Goal: Task Accomplishment & Management: Complete application form

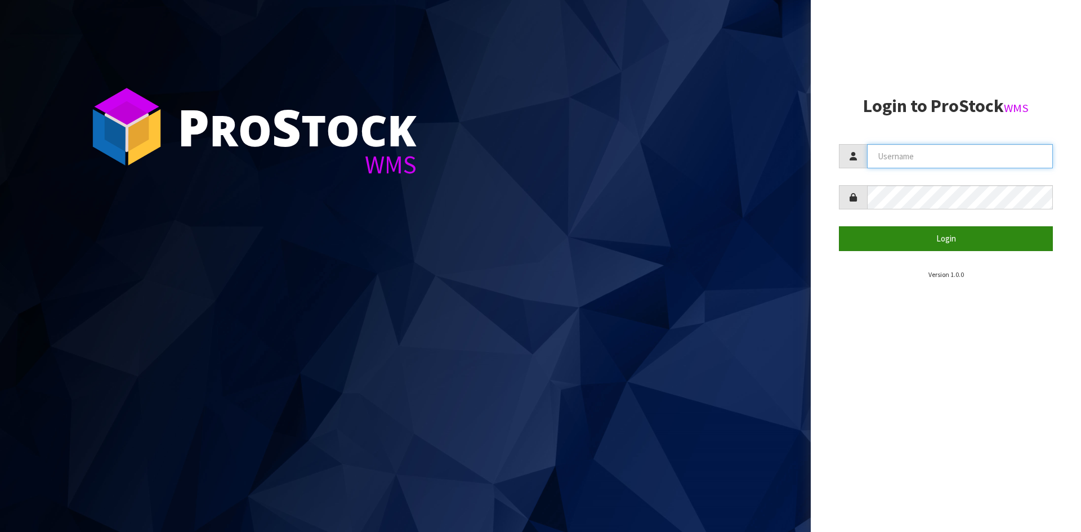
type input "YOURREFORMER"
click at [922, 230] on button "Login" at bounding box center [946, 238] width 214 height 24
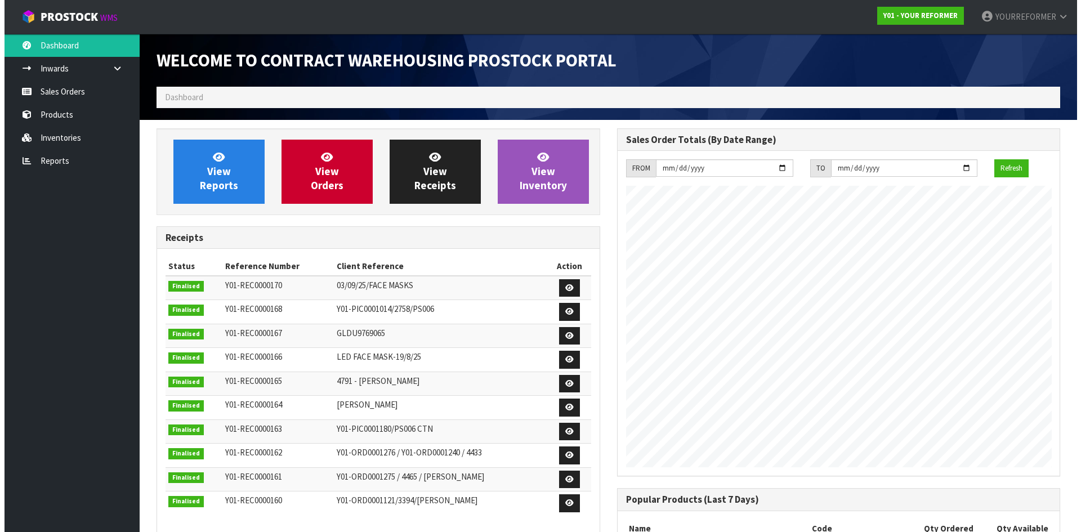
scroll to position [624, 460]
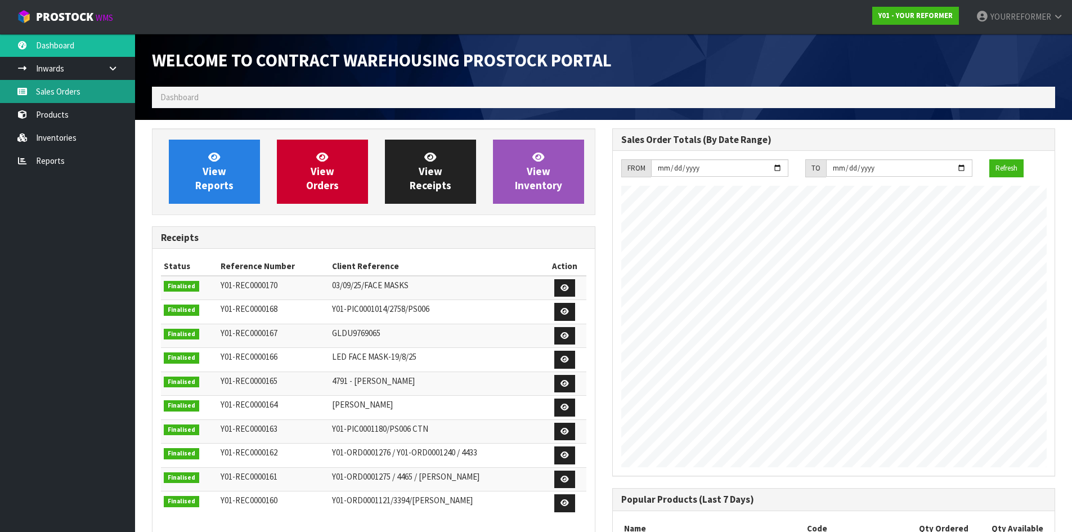
click at [61, 90] on link "Sales Orders" at bounding box center [67, 91] width 135 height 23
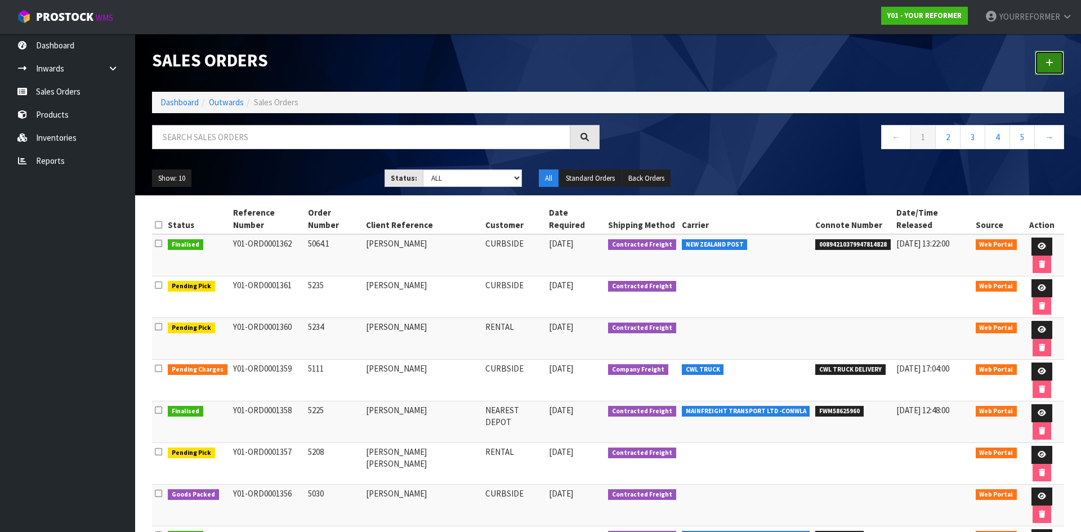
click at [1054, 64] on link at bounding box center [1049, 63] width 29 height 24
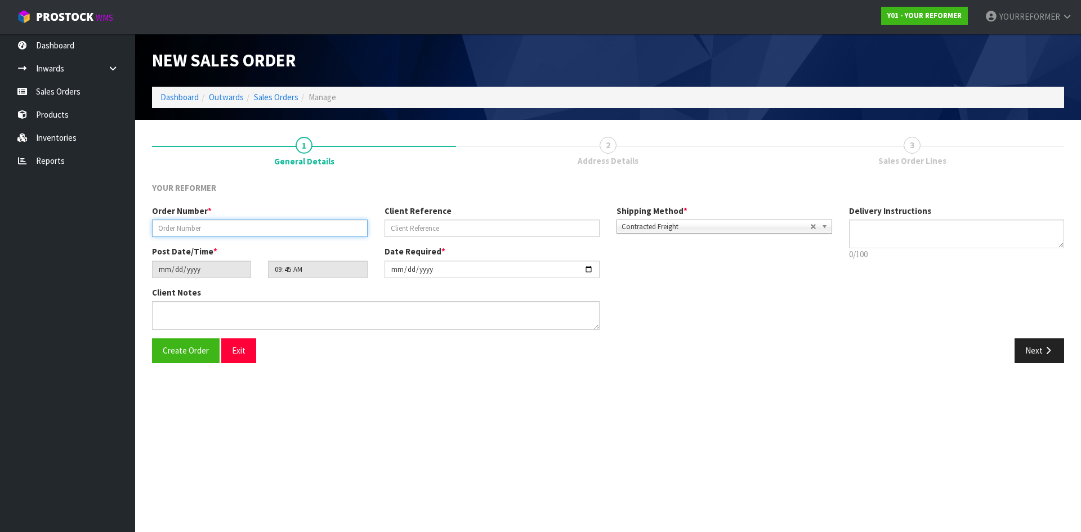
click at [229, 229] on input "text" at bounding box center [260, 228] width 216 height 17
paste input "5158"
type input "5158"
drag, startPoint x: 412, startPoint y: 235, endPoint x: 388, endPoint y: 239, distance: 24.1
click at [412, 235] on input "text" at bounding box center [492, 228] width 216 height 17
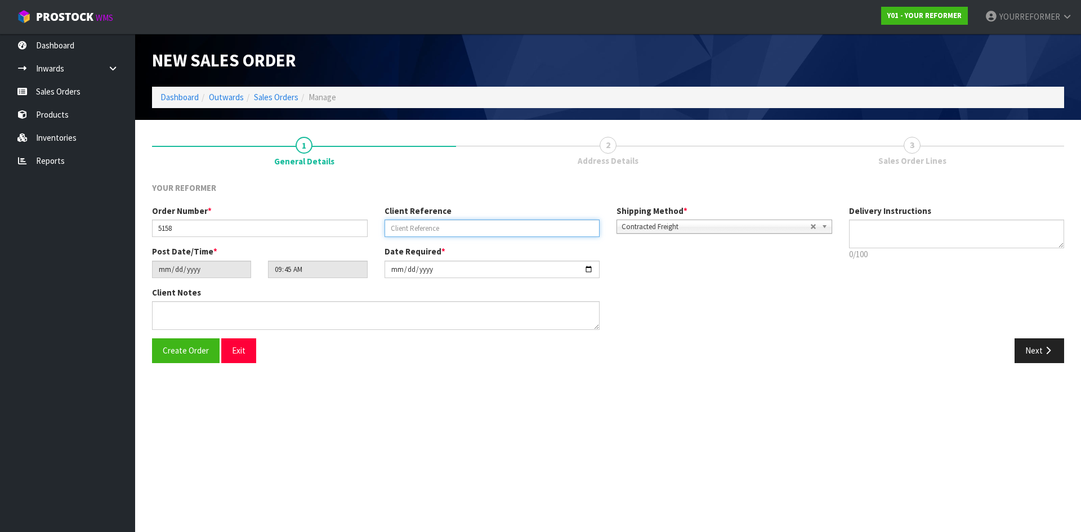
drag, startPoint x: 454, startPoint y: 231, endPoint x: 481, endPoint y: 231, distance: 26.5
click at [457, 231] on input "text" at bounding box center [492, 228] width 216 height 17
paste input "[PERSON_NAME]"
type input "[PERSON_NAME]"
click at [995, 235] on textarea at bounding box center [957, 234] width 216 height 29
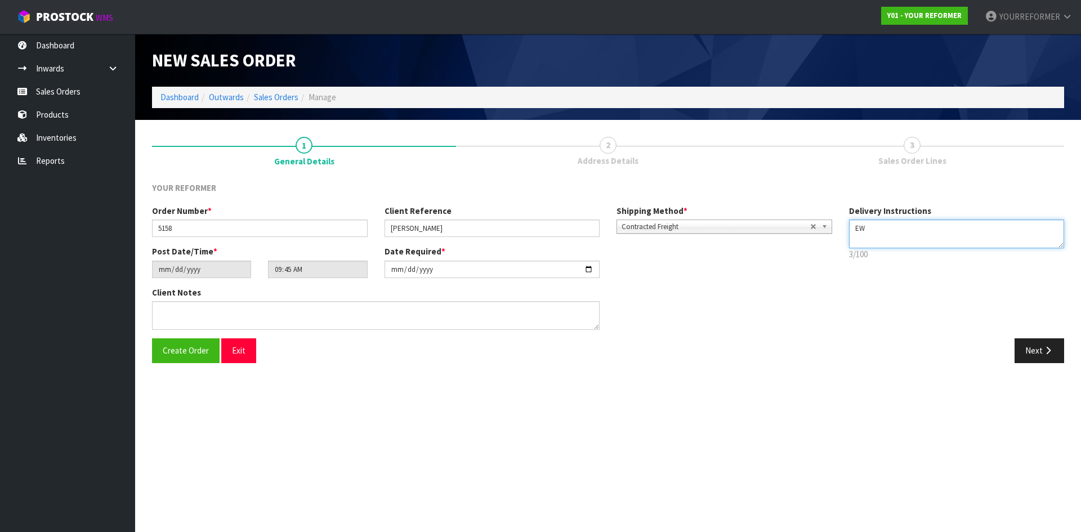
type textarea "E"
click at [867, 240] on textarea at bounding box center [957, 234] width 216 height 29
paste textarea "+64 274 586 780"
type textarea "RENTAL +64 274 586 780"
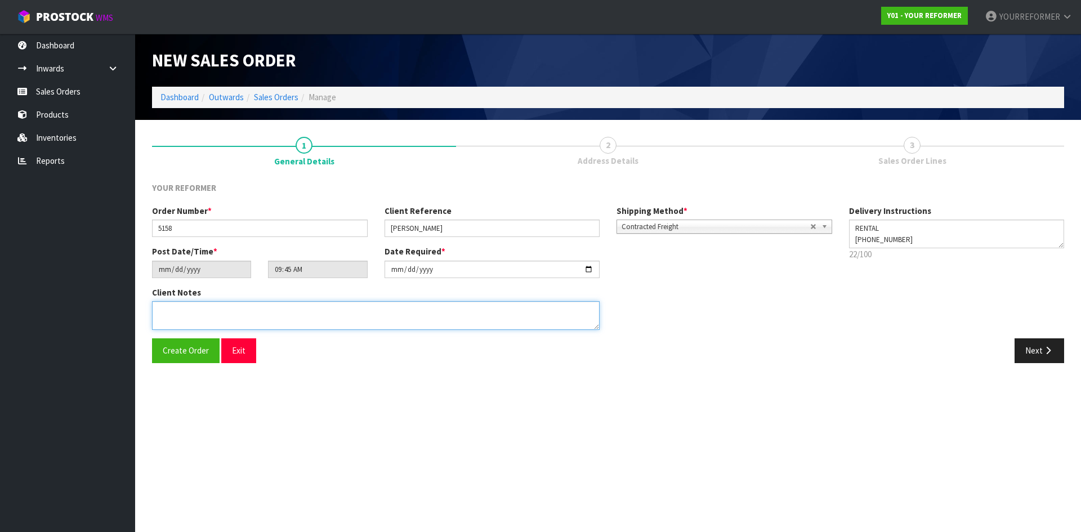
drag, startPoint x: 312, startPoint y: 308, endPoint x: 408, endPoint y: 323, distance: 96.8
click at [312, 309] on textarea at bounding box center [376, 315] width 448 height 29
paste textarea "ARANI CUTHBERT 166A RIMMER ROAD AUK HELENSVILLE 0875 NEW ZEALAND +64 274 586 780"
type textarea "ARANI CUTHBERT 166A RIMMER ROAD AUK HELENSVILLE 0875 NEW ZEALAND +64 274 586 780"
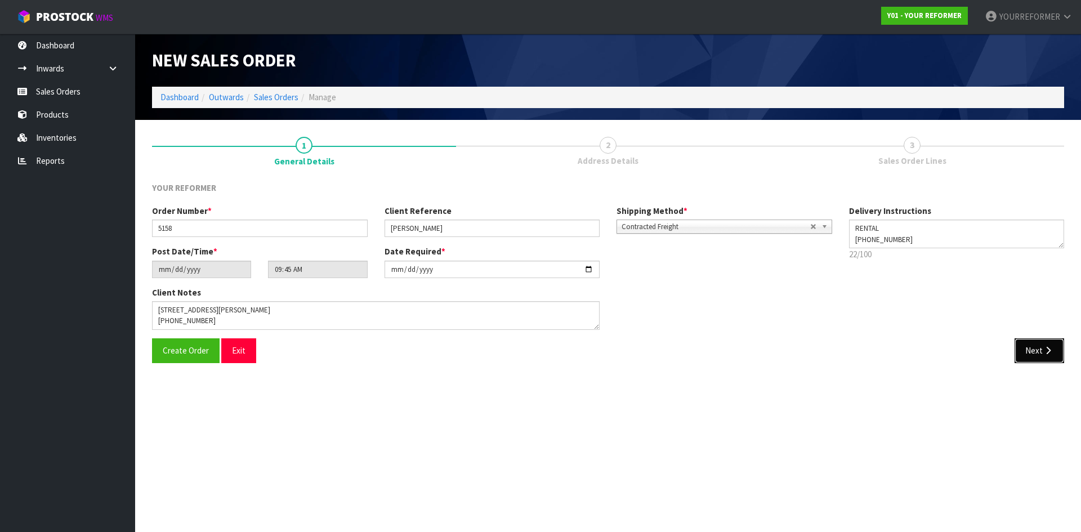
click at [1032, 341] on button "Next" at bounding box center [1039, 350] width 50 height 24
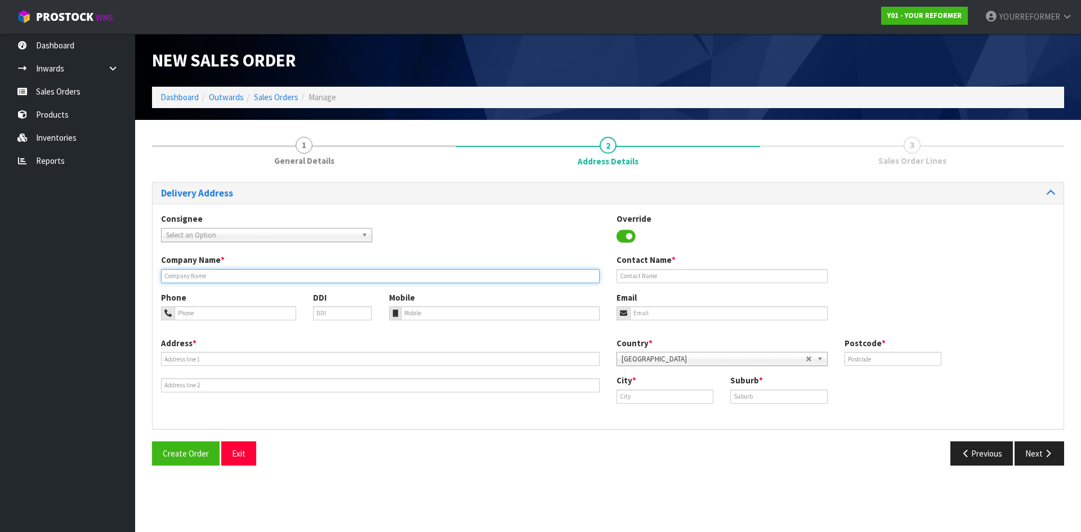
click at [213, 278] on input "text" at bounding box center [380, 276] width 439 height 14
type input "RENTAL"
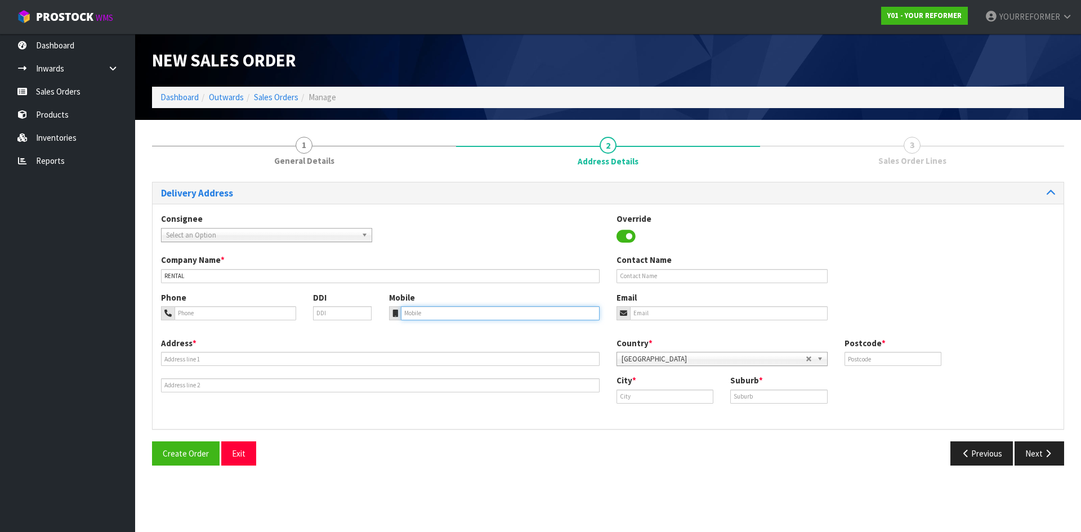
click at [474, 319] on input "tel" at bounding box center [500, 313] width 199 height 14
click at [493, 312] on input "tel" at bounding box center [500, 313] width 199 height 14
paste input "+64 274 586 780"
type input "+64 274 586 780"
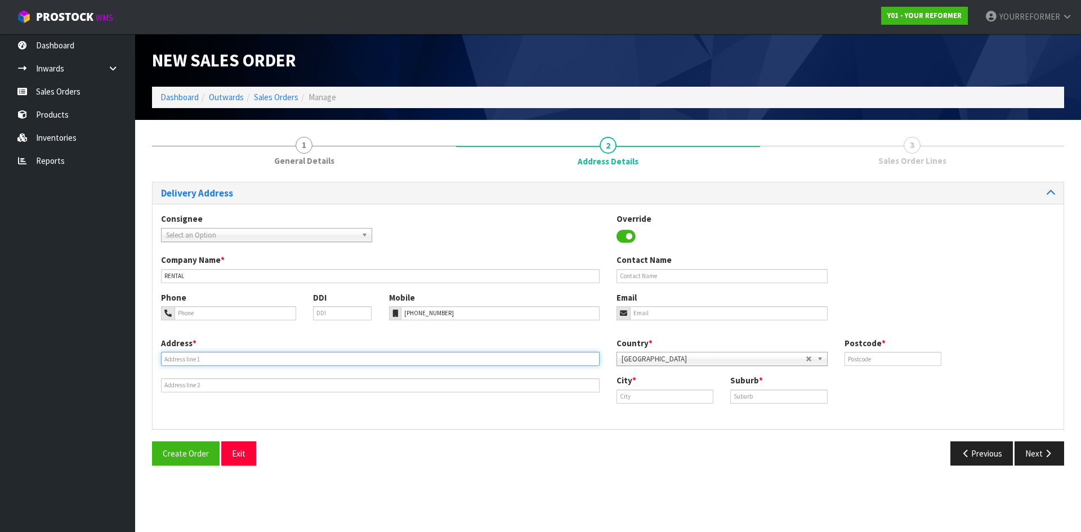
click at [203, 360] on input "text" at bounding box center [380, 359] width 439 height 14
paste input "166A RIMMER ROAD AUK HELENSVILLE 0875 NEW ZEALAND"
type input "166A RIMMER ROAD AUK HELENSVILLE 0875 NEW ZEALAND"
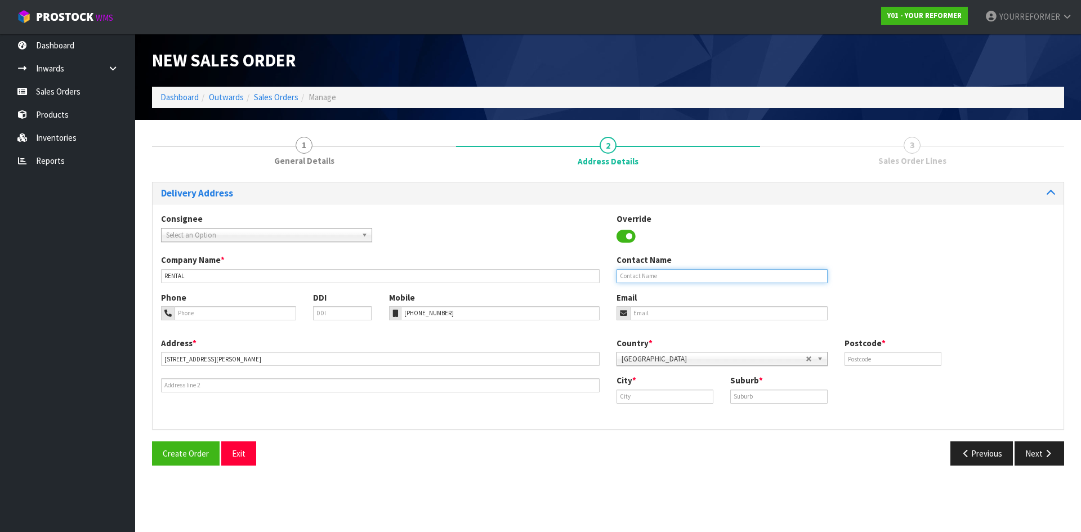
click at [641, 276] on input "text" at bounding box center [721, 276] width 211 height 14
drag, startPoint x: 651, startPoint y: 269, endPoint x: 652, endPoint y: 282, distance: 13.1
click at [651, 270] on input "text" at bounding box center [721, 276] width 211 height 14
paste input "[PERSON_NAME]"
type input "[PERSON_NAME]"
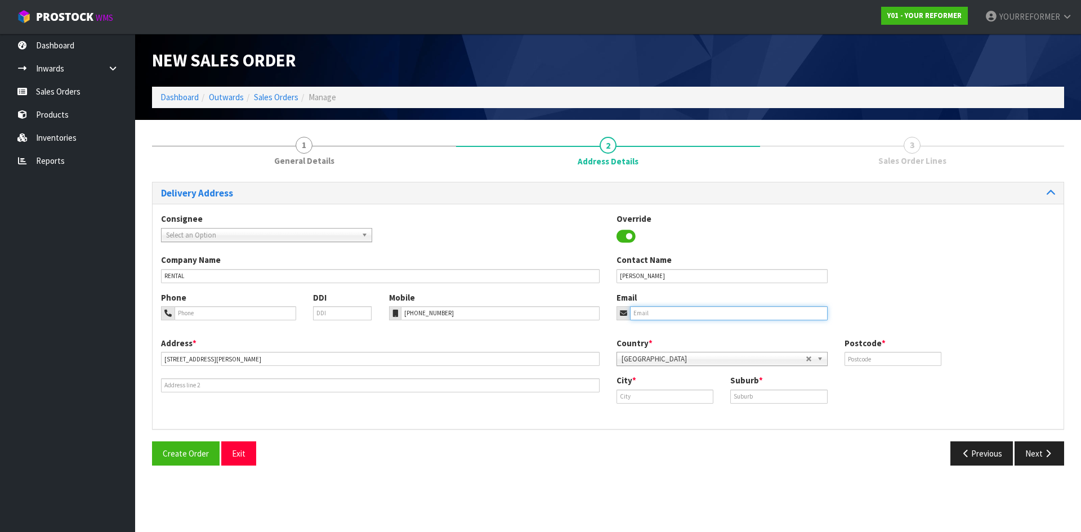
drag, startPoint x: 651, startPoint y: 316, endPoint x: 280, endPoint y: 315, distance: 371.5
click at [652, 316] on input "email" at bounding box center [729, 313] width 198 height 14
click at [672, 307] on input "email" at bounding box center [729, 313] width 198 height 14
paste input "arani@divaproductions.co.nz"
type input "arani@divaproductions.co.nz"
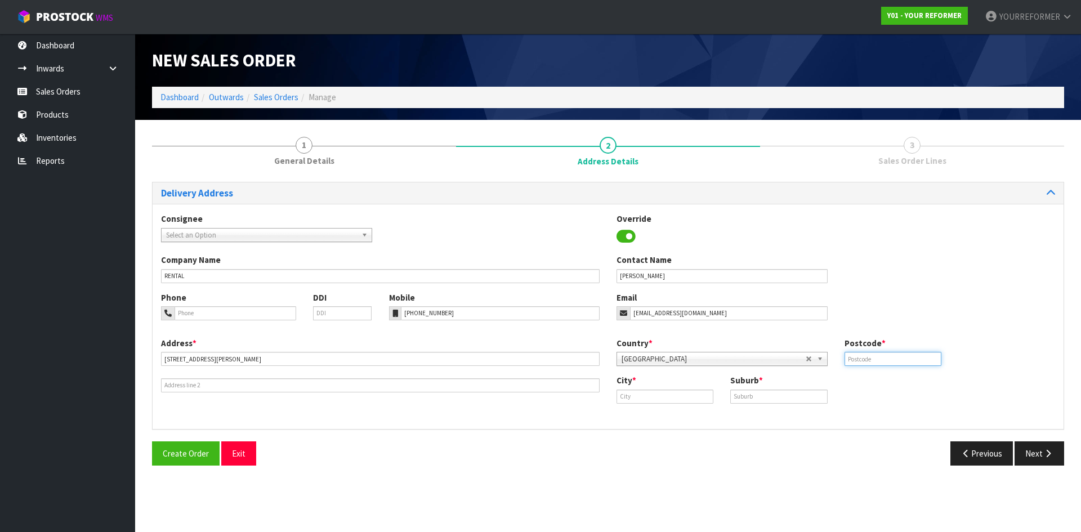
click at [870, 359] on input "text" at bounding box center [892, 359] width 97 height 14
drag, startPoint x: 901, startPoint y: 360, endPoint x: 887, endPoint y: 360, distance: 14.1
click at [901, 360] on input "text" at bounding box center [892, 359] width 97 height 14
paste input "0875"
type input "0875"
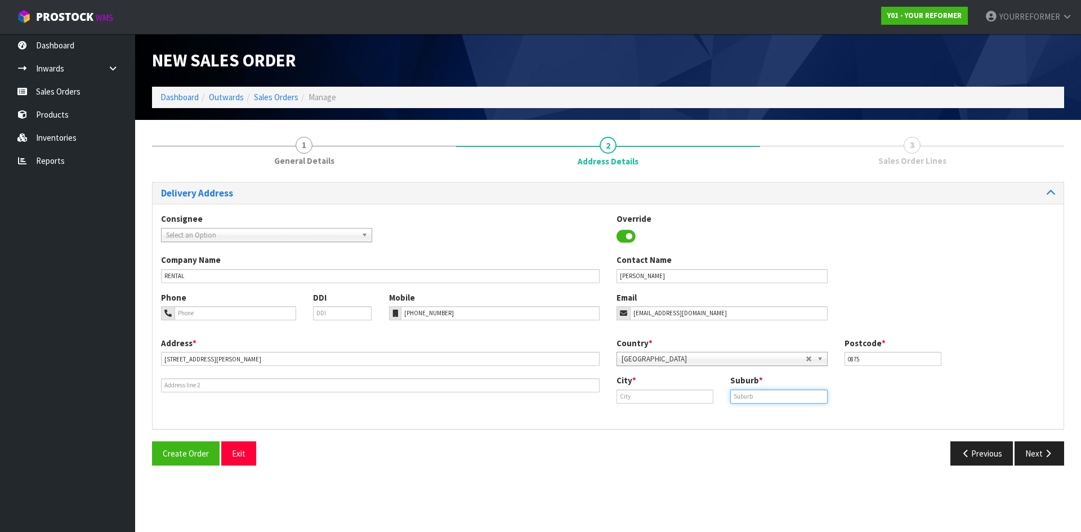
click at [815, 396] on input "text" at bounding box center [778, 397] width 97 height 14
paste input "HELENSVILLE"
type input "HELENSVILLE"
click at [636, 402] on input "text" at bounding box center [664, 397] width 97 height 14
click at [651, 413] on strong "Aucklan" at bounding box center [643, 415] width 30 height 11
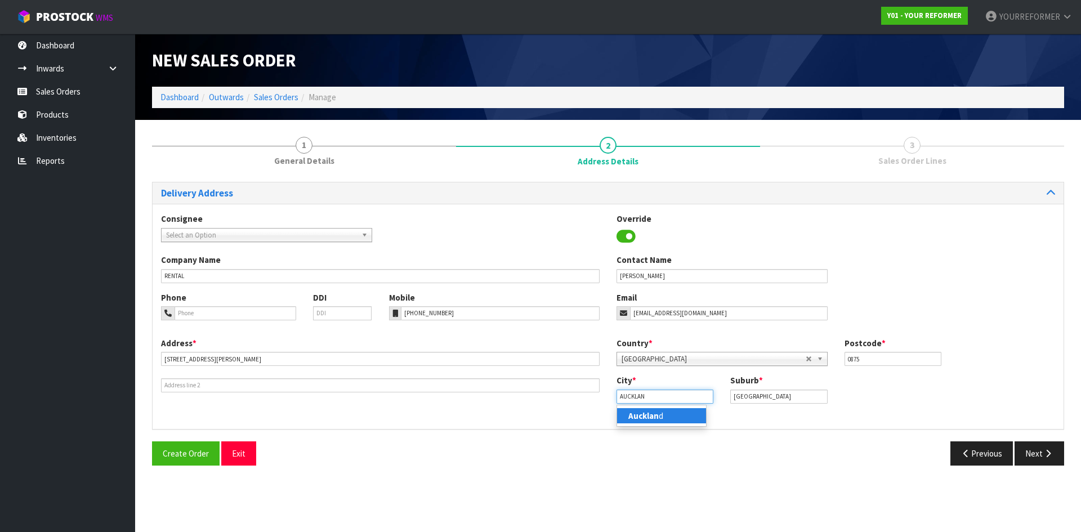
type input "[GEOGRAPHIC_DATA]"
click at [1045, 462] on button "Next" at bounding box center [1039, 453] width 50 height 24
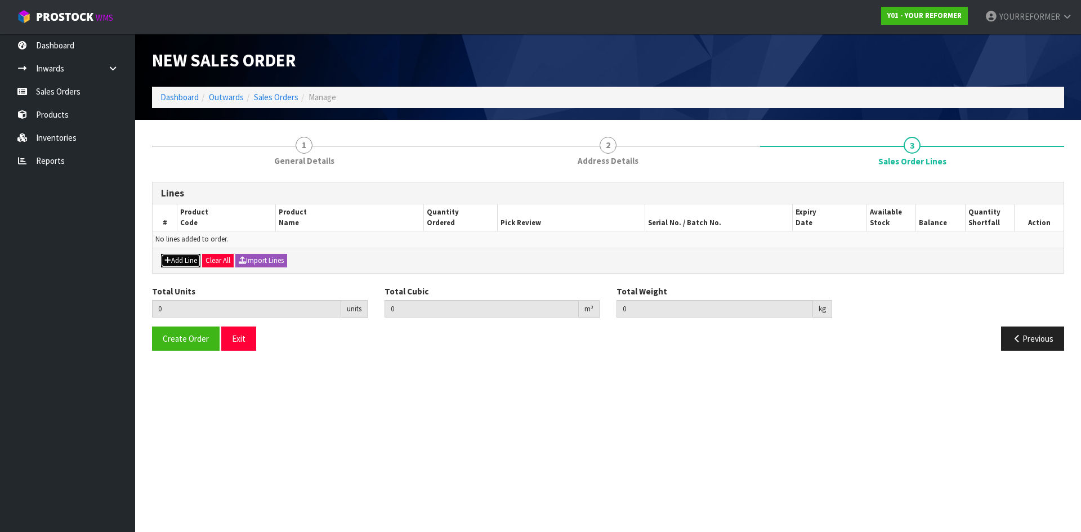
click at [194, 258] on button "Add Line" at bounding box center [180, 261] width 39 height 14
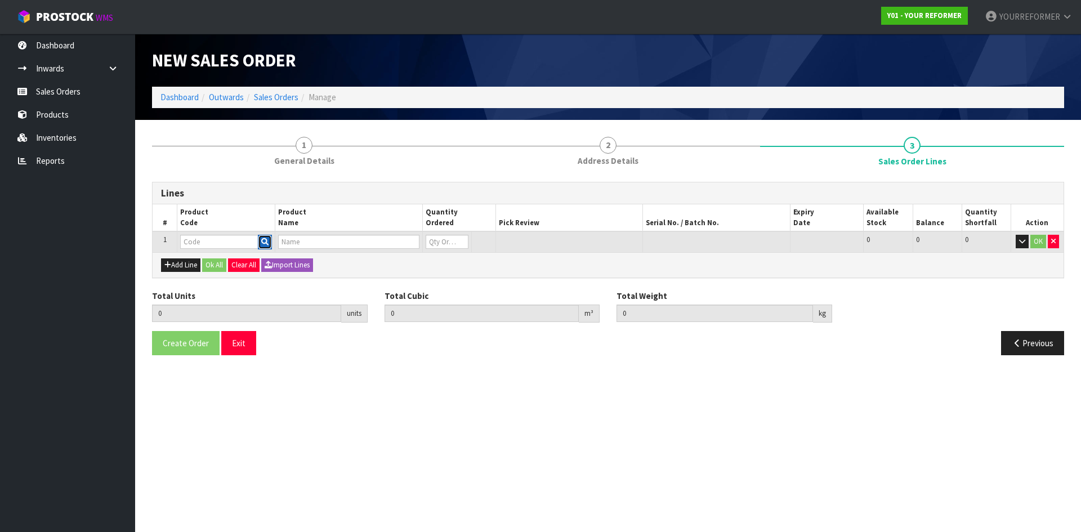
click at [266, 240] on icon "button" at bounding box center [264, 241] width 7 height 7
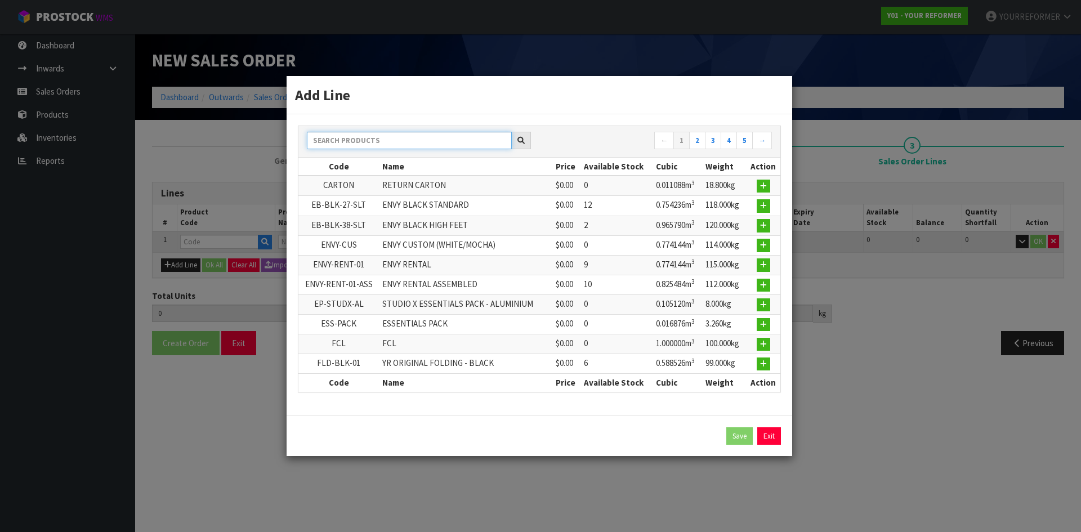
click at [363, 138] on input "text" at bounding box center [409, 140] width 205 height 17
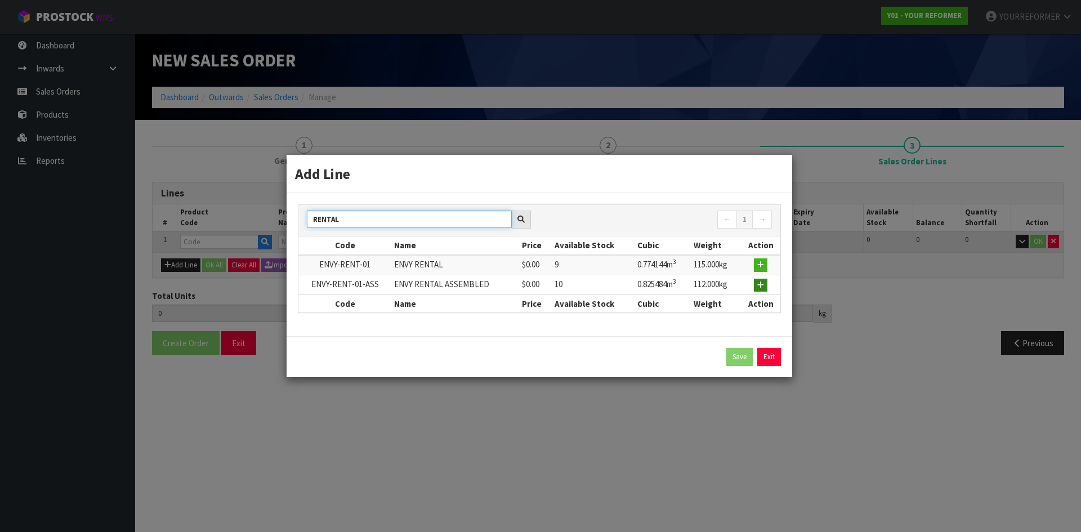
type input "RENTAL"
drag, startPoint x: 759, startPoint y: 287, endPoint x: 742, endPoint y: 289, distance: 17.6
click at [759, 287] on icon "button" at bounding box center [760, 284] width 7 height 7
type input "0.000000"
type input "0.000"
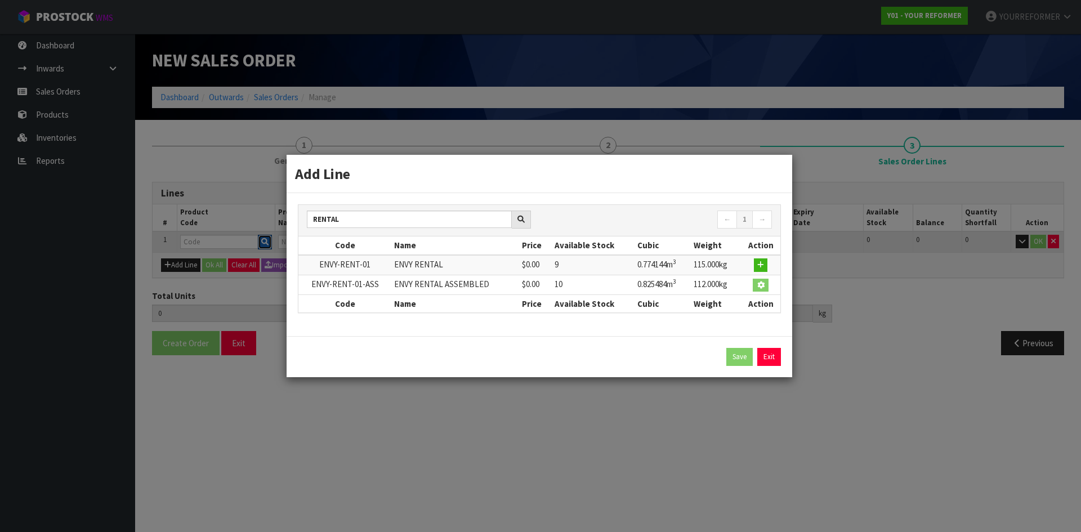
type input "ENVY-RENT-01-ASS"
type input "ENVY RENTAL ASSEMBLED"
type input "0"
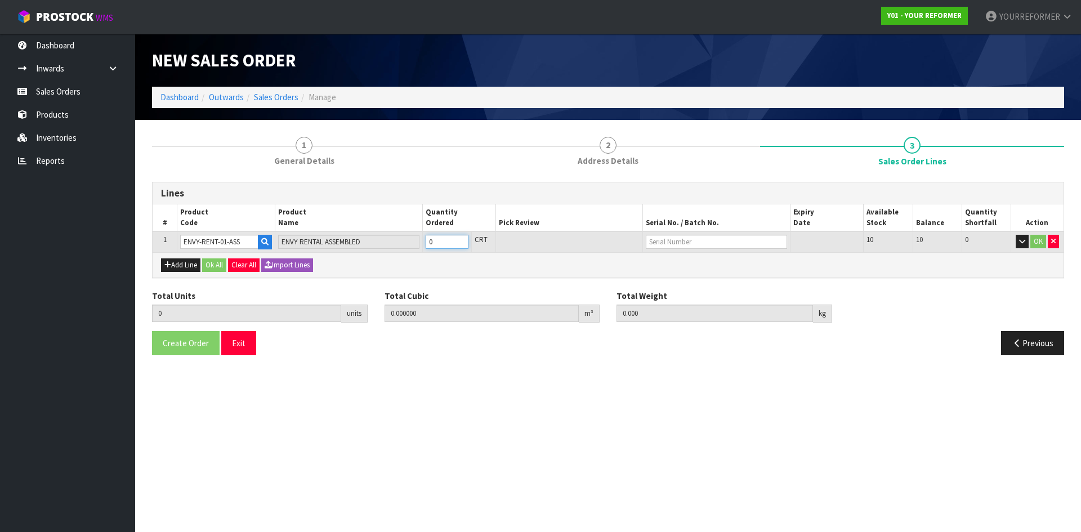
type input "1"
type input "0.825484"
type input "112"
type input "1"
click at [464, 239] on input "1" at bounding box center [447, 242] width 43 height 14
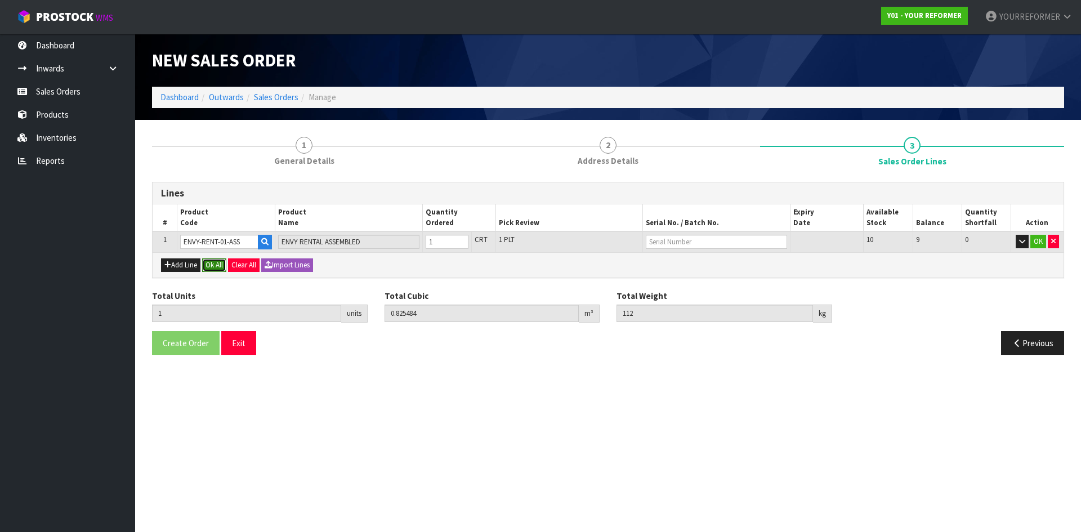
click at [214, 263] on button "Ok All" at bounding box center [214, 265] width 24 height 14
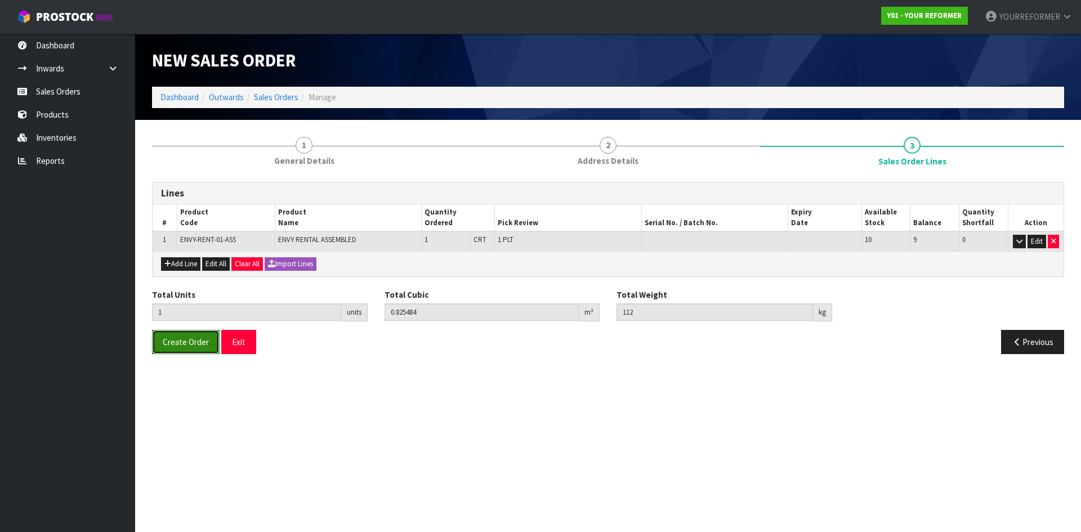
click at [186, 347] on span "Create Order" at bounding box center [186, 342] width 46 height 11
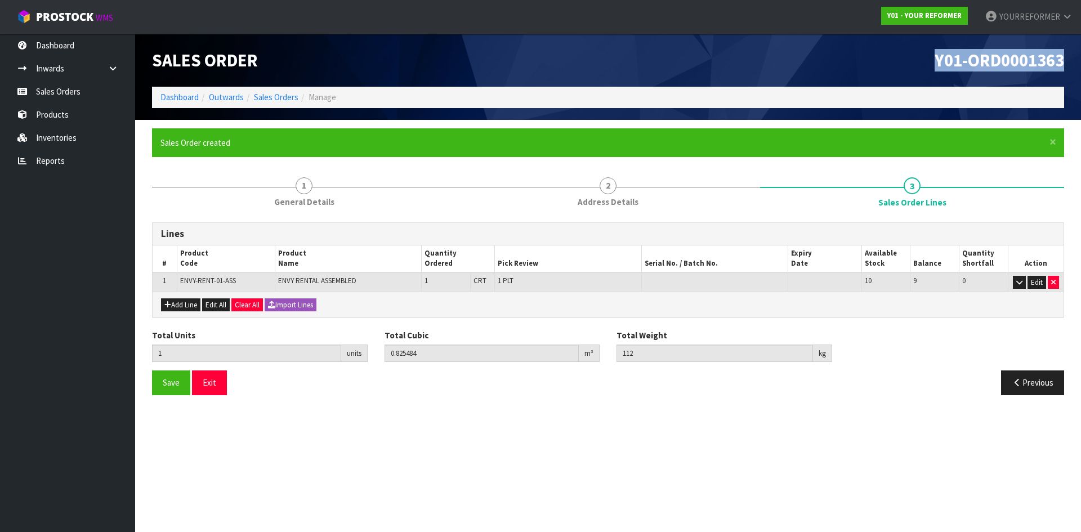
drag, startPoint x: 1061, startPoint y: 60, endPoint x: 791, endPoint y: 70, distance: 269.9
click at [801, 70] on div "Y01-ORD0001363" at bounding box center [840, 60] width 464 height 53
copy span "Y01-ORD0001363"
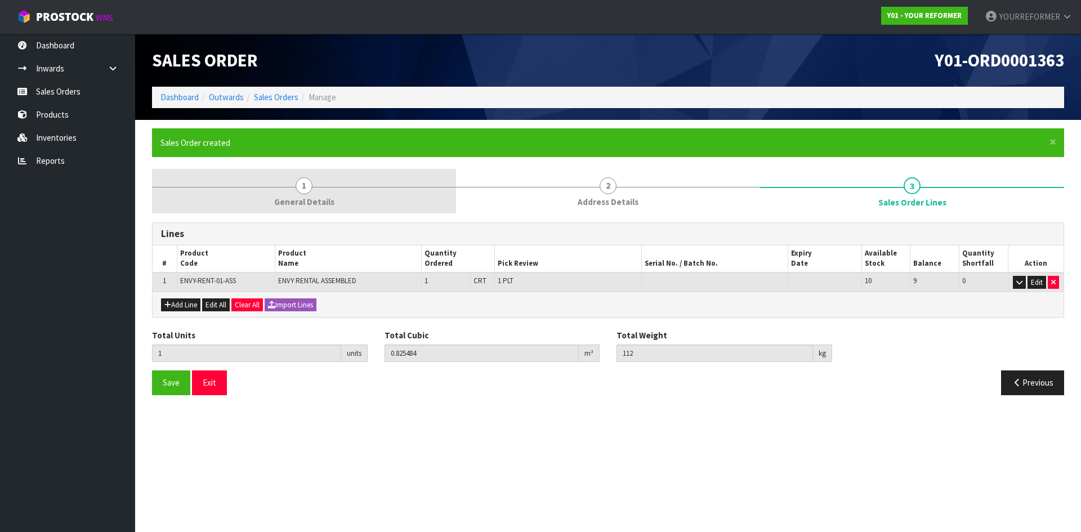
click at [311, 186] on span "1" at bounding box center [304, 185] width 17 height 17
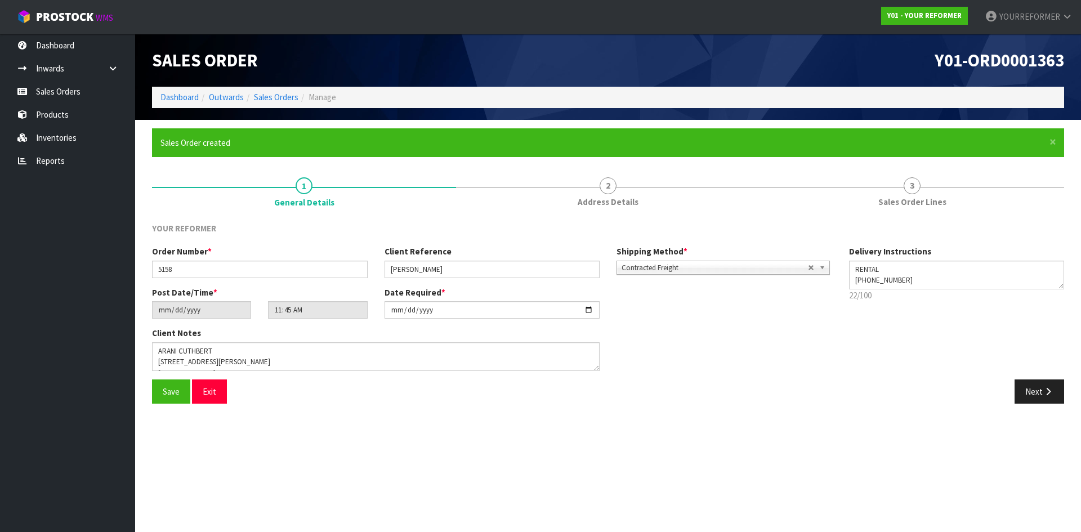
drag, startPoint x: 183, startPoint y: 278, endPoint x: 129, endPoint y: 271, distance: 54.5
click at [127, 272] on body "Toggle navigation ProStock WMS Y01 - YOUR REFORMER YOURREFORMER Logout Dashboar…" at bounding box center [540, 266] width 1081 height 532
click at [181, 271] on input "5158" at bounding box center [260, 269] width 216 height 17
drag, startPoint x: 130, startPoint y: 265, endPoint x: 114, endPoint y: 265, distance: 16.3
click at [128, 265] on body "Toggle navigation ProStock WMS Y01 - YOUR REFORMER YOURREFORMER Logout Dashboar…" at bounding box center [540, 266] width 1081 height 532
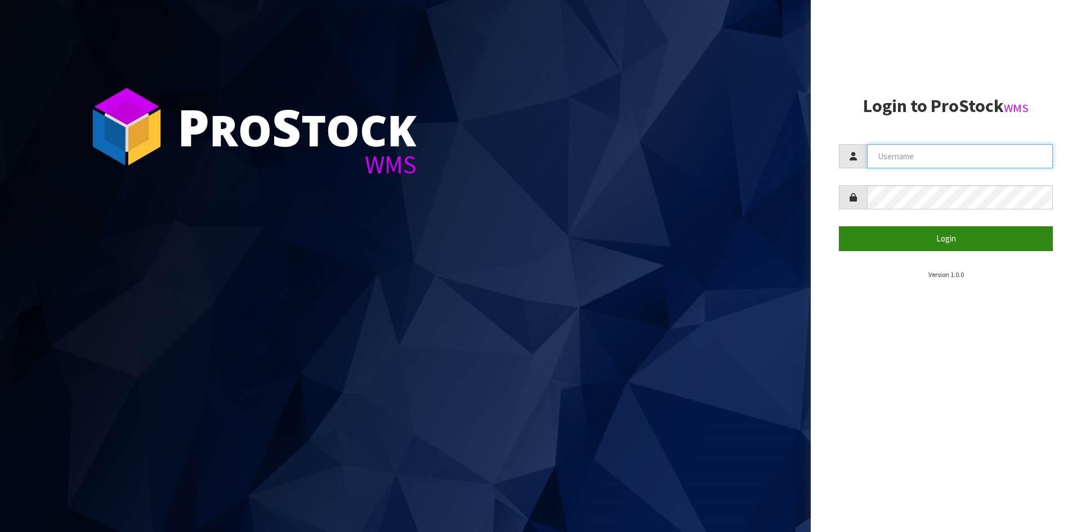
type input "YOURREFORMER"
click at [980, 236] on button "Login" at bounding box center [946, 238] width 214 height 24
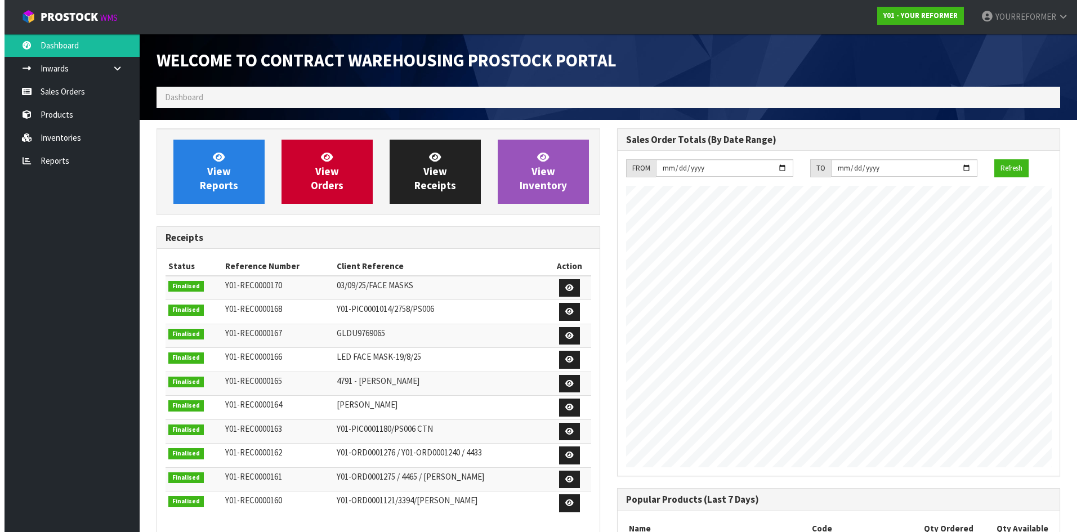
scroll to position [624, 460]
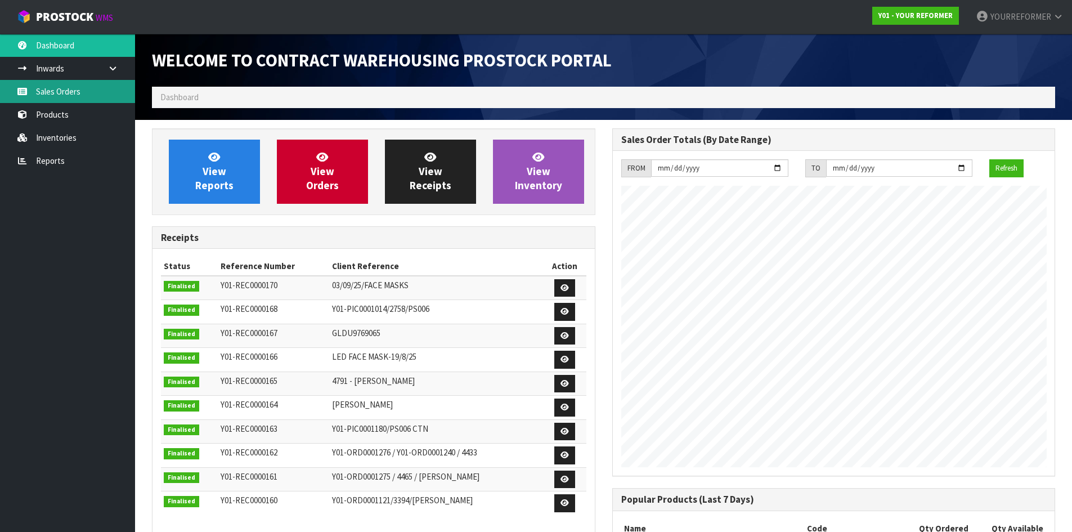
click at [71, 88] on link "Sales Orders" at bounding box center [67, 91] width 135 height 23
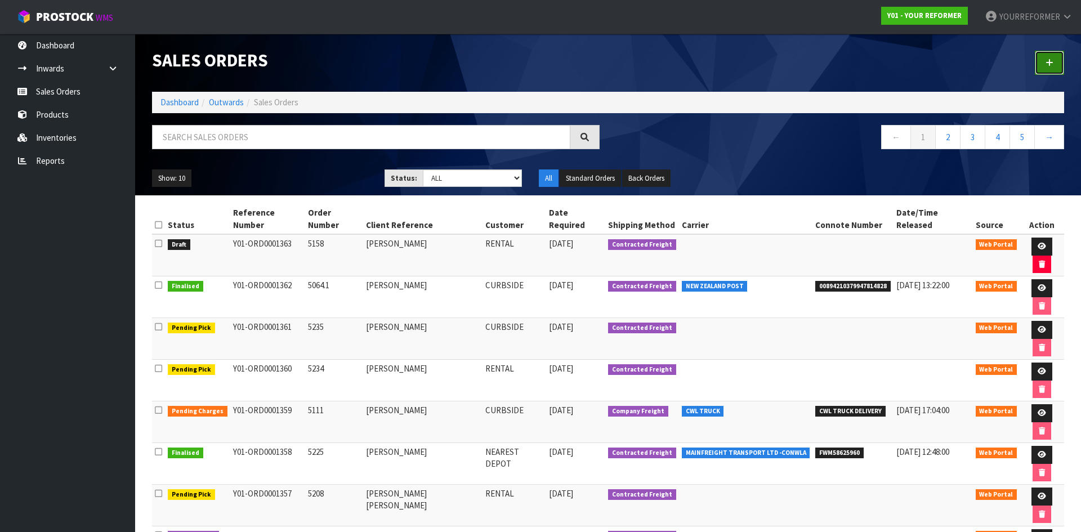
click at [1049, 62] on icon at bounding box center [1049, 63] width 8 height 8
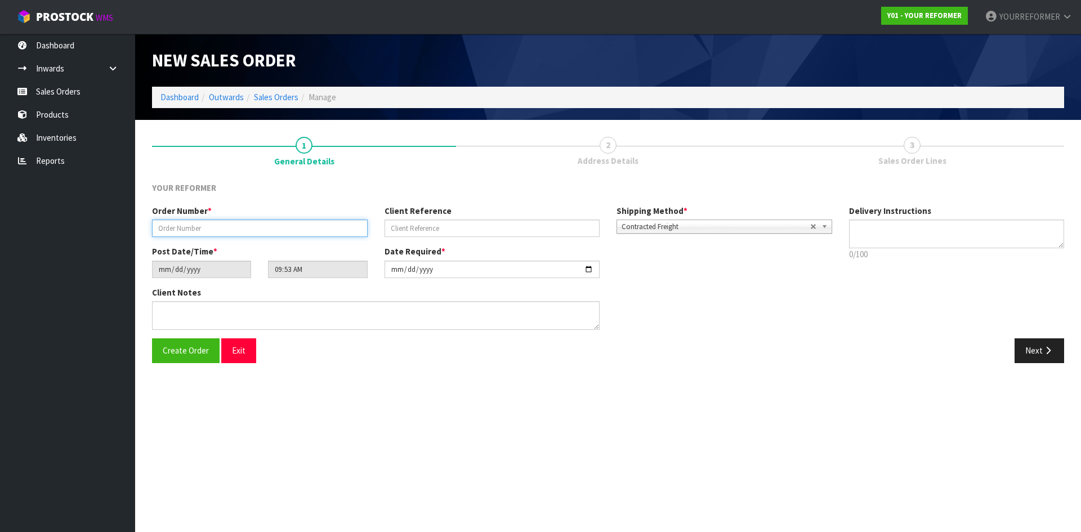
drag, startPoint x: 229, startPoint y: 230, endPoint x: 256, endPoint y: 234, distance: 27.4
click at [229, 230] on input "text" at bounding box center [260, 228] width 216 height 17
paste input "5308"
type input "5308"
click at [436, 231] on input "text" at bounding box center [492, 228] width 216 height 17
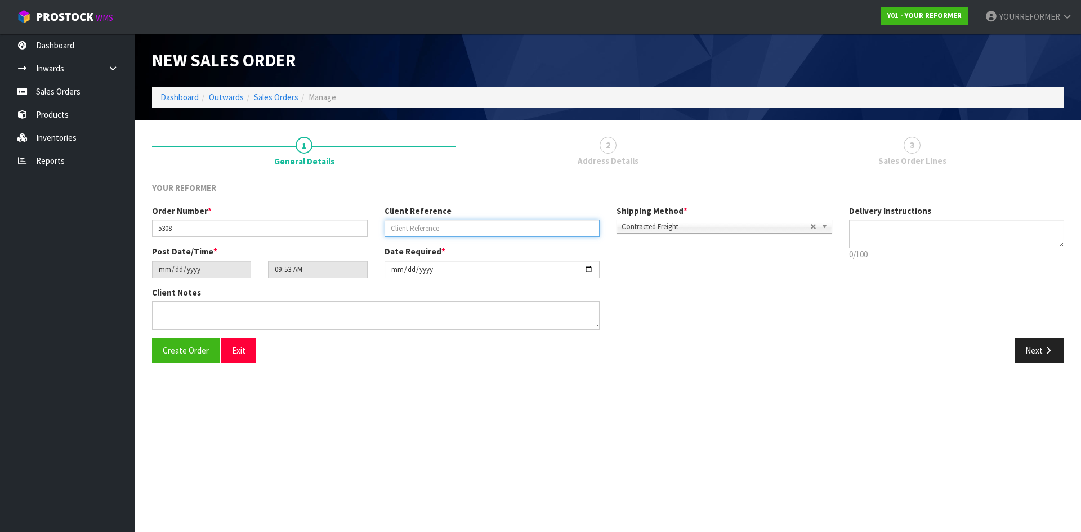
drag, startPoint x: 415, startPoint y: 230, endPoint x: 608, endPoint y: 244, distance: 193.6
click at [415, 230] on input "text" at bounding box center [492, 228] width 216 height 17
paste input "[PERSON_NAME]"
type input "[PERSON_NAME]"
click at [851, 230] on textarea at bounding box center [957, 234] width 216 height 29
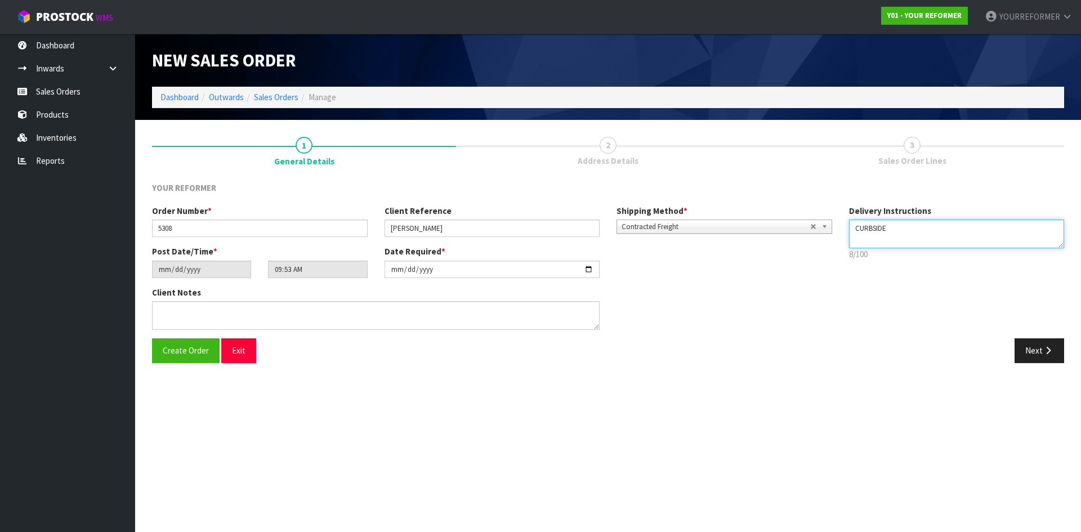
click at [870, 244] on textarea at bounding box center [957, 234] width 216 height 29
paste textarea "[PHONE_NUMBER]"
type textarea "CURBSIDE [PHONE_NUMBER]"
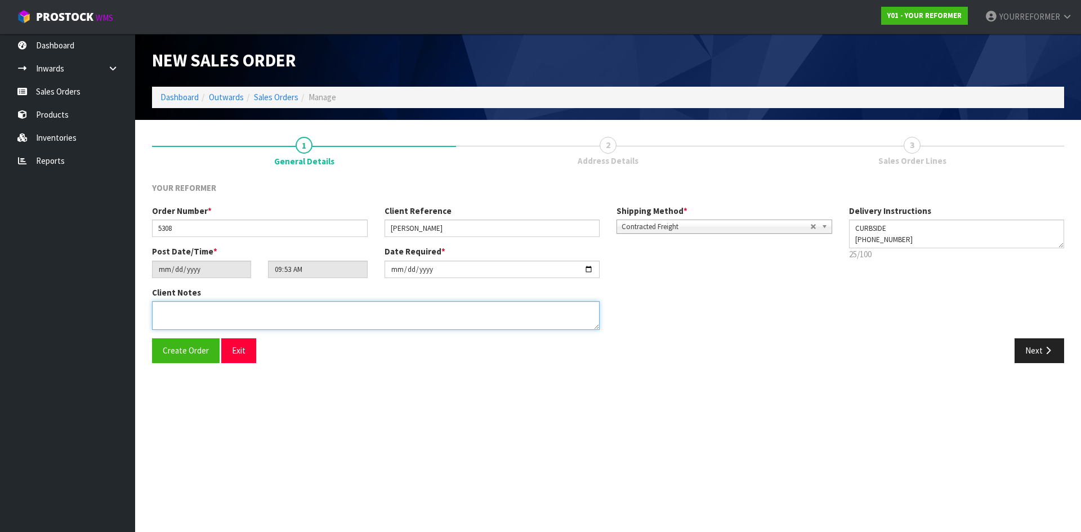
drag, startPoint x: 254, startPoint y: 317, endPoint x: 360, endPoint y: 320, distance: 105.3
click at [256, 317] on textarea at bounding box center [376, 315] width 448 height 29
paste textarea "[PERSON_NAME] [STREET_ADDRESS][PERSON_NAME] [PHONE_NUMBER]"
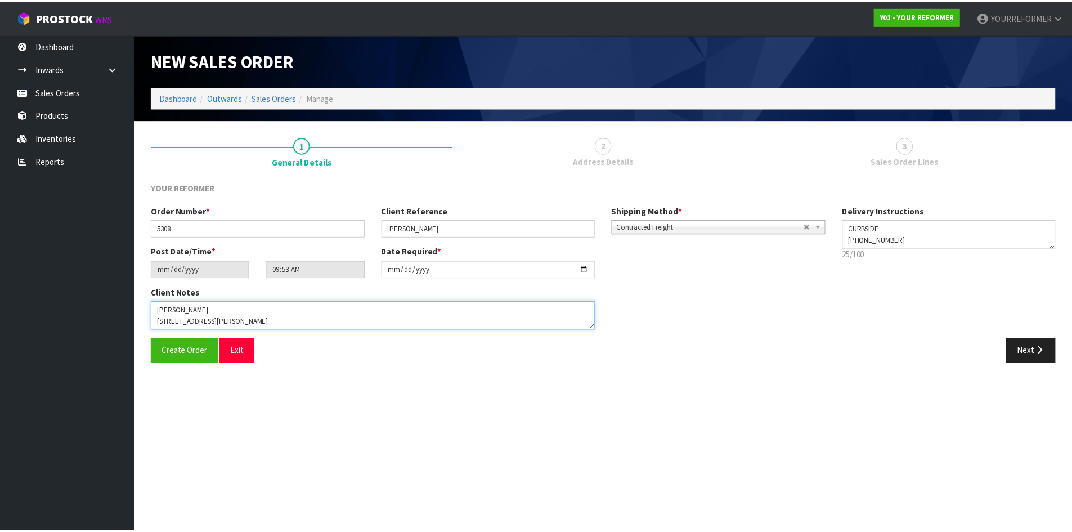
scroll to position [52, 0]
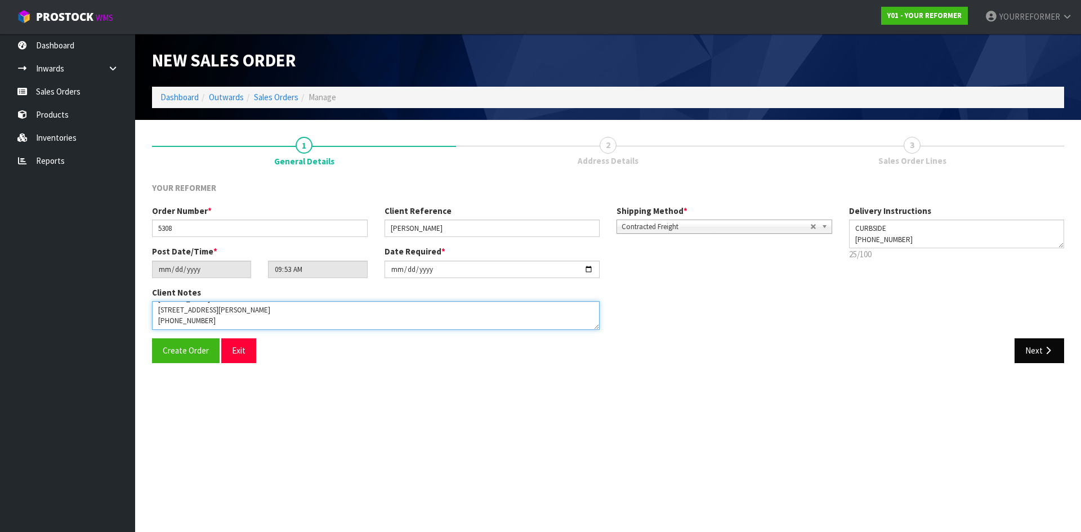
type textarea "[PERSON_NAME] [STREET_ADDRESS][PERSON_NAME] [PHONE_NUMBER]"
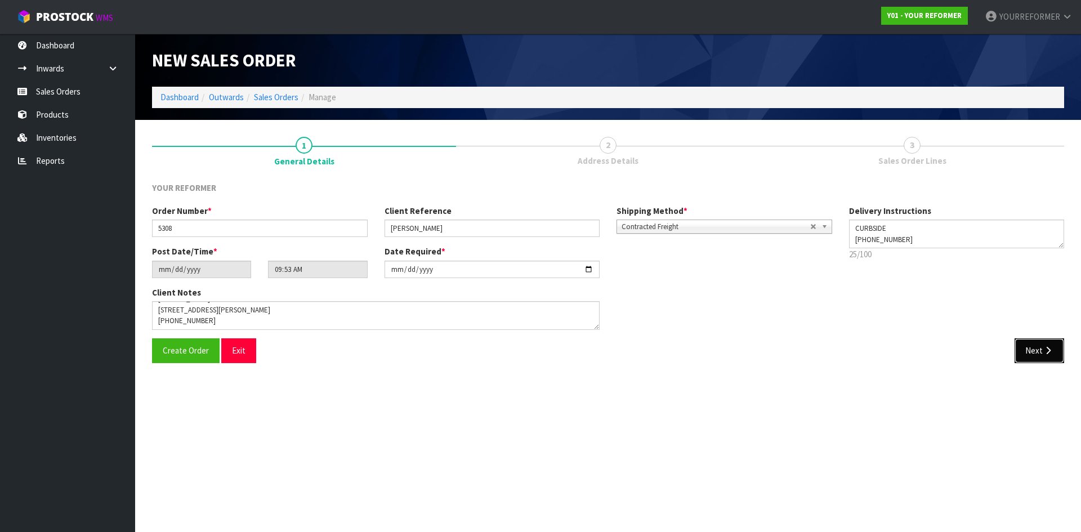
click at [1036, 360] on button "Next" at bounding box center [1039, 350] width 50 height 24
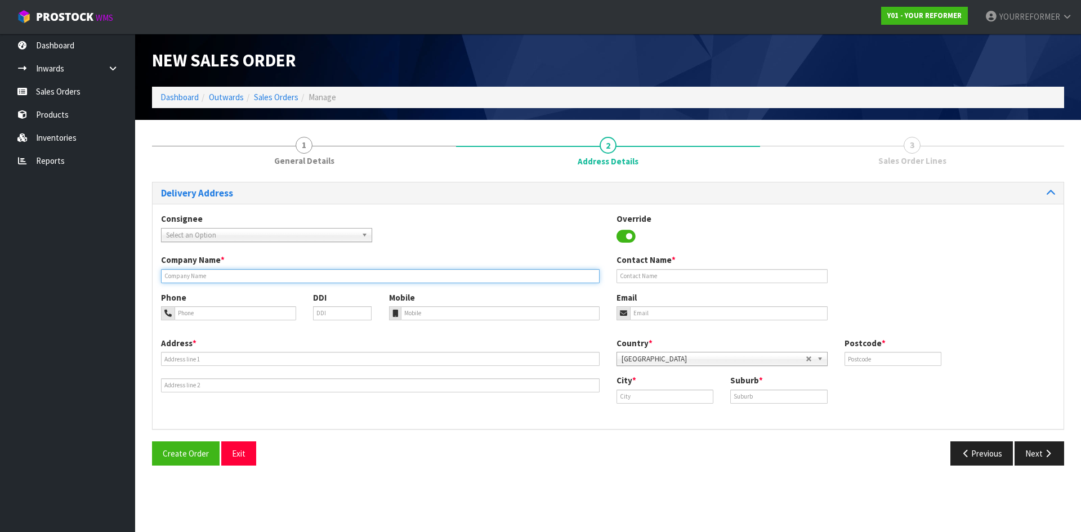
drag, startPoint x: 196, startPoint y: 279, endPoint x: 212, endPoint y: 284, distance: 16.6
click at [197, 279] on input "text" at bounding box center [380, 276] width 439 height 14
type input "CURBSIDE"
click at [462, 305] on div "Mobile" at bounding box center [495, 306] width 228 height 29
drag, startPoint x: 462, startPoint y: 305, endPoint x: 455, endPoint y: 316, distance: 13.6
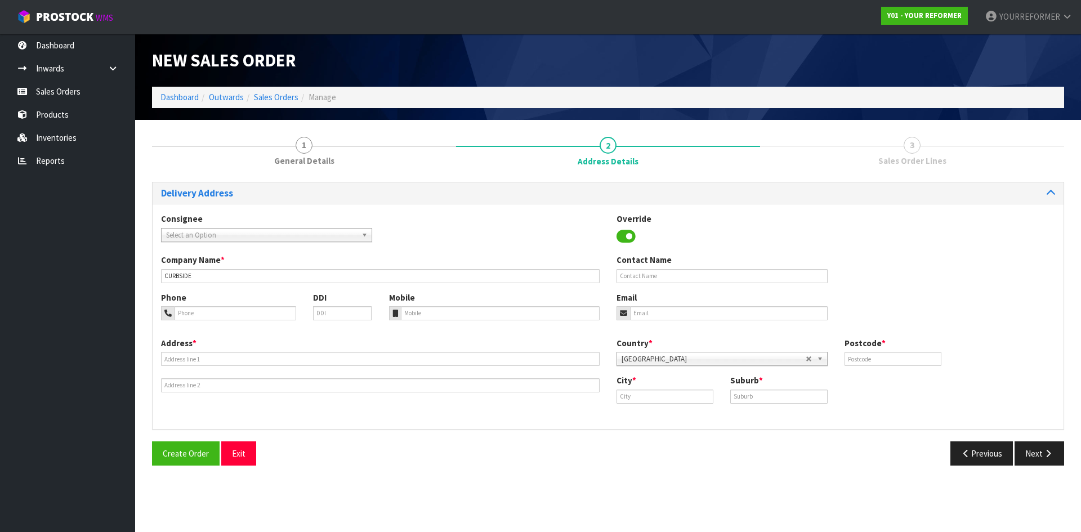
click at [461, 307] on div "Mobile" at bounding box center [495, 306] width 228 height 29
click at [455, 316] on input "tel" at bounding box center [500, 313] width 199 height 14
paste input "[PHONE_NUMBER]"
type input "[PHONE_NUMBER]"
click at [215, 348] on div "Address *" at bounding box center [380, 364] width 455 height 55
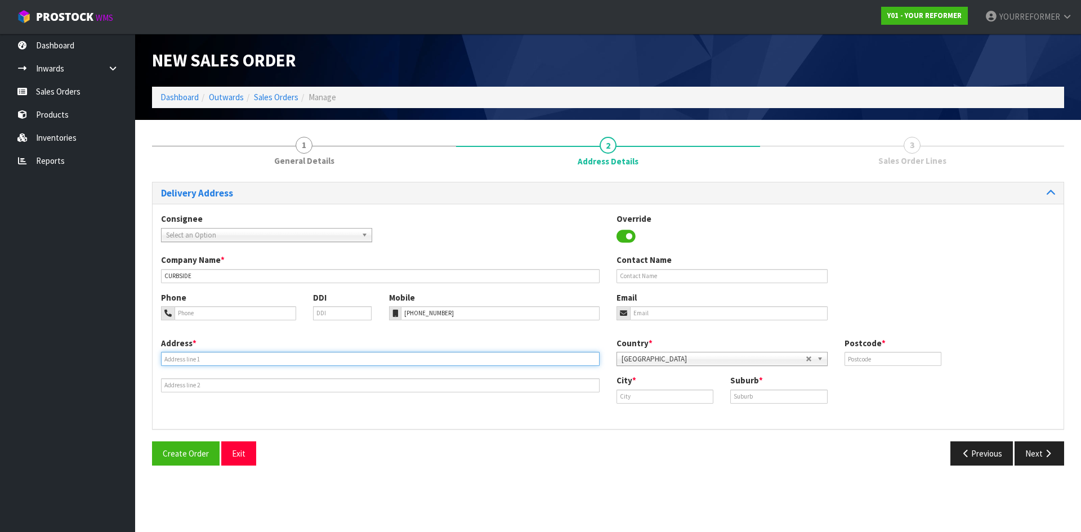
click at [216, 354] on input "text" at bounding box center [380, 359] width 439 height 14
paste input "[STREET_ADDRESS]"
type input "[STREET_ADDRESS]"
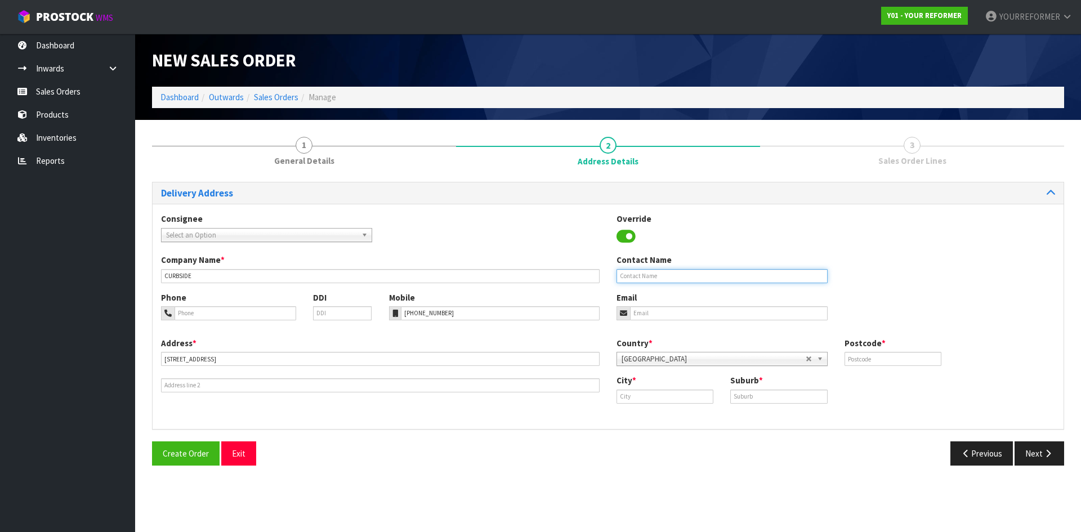
click at [686, 273] on input "text" at bounding box center [721, 276] width 211 height 14
click at [636, 268] on div "Contact Name" at bounding box center [722, 268] width 228 height 29
drag, startPoint x: 637, startPoint y: 279, endPoint x: 651, endPoint y: 293, distance: 20.3
click at [637, 279] on input "text" at bounding box center [721, 276] width 211 height 14
paste input "[PERSON_NAME]"
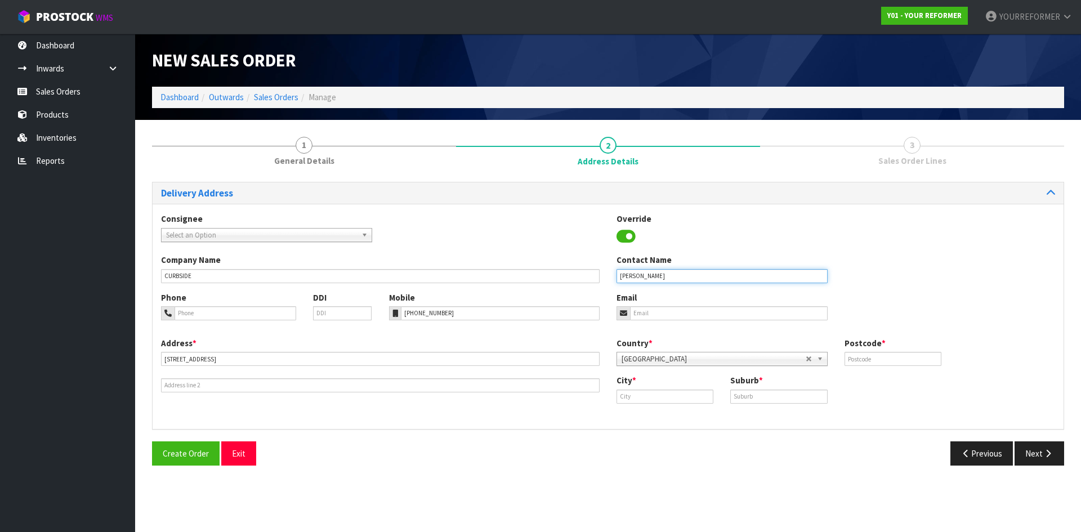
type input "[PERSON_NAME]"
click at [656, 308] on input "email" at bounding box center [729, 313] width 198 height 14
drag, startPoint x: 701, startPoint y: 310, endPoint x: 729, endPoint y: 319, distance: 29.0
click at [701, 310] on input "email" at bounding box center [729, 313] width 198 height 14
paste input "[EMAIL_ADDRESS][DOMAIN_NAME]"
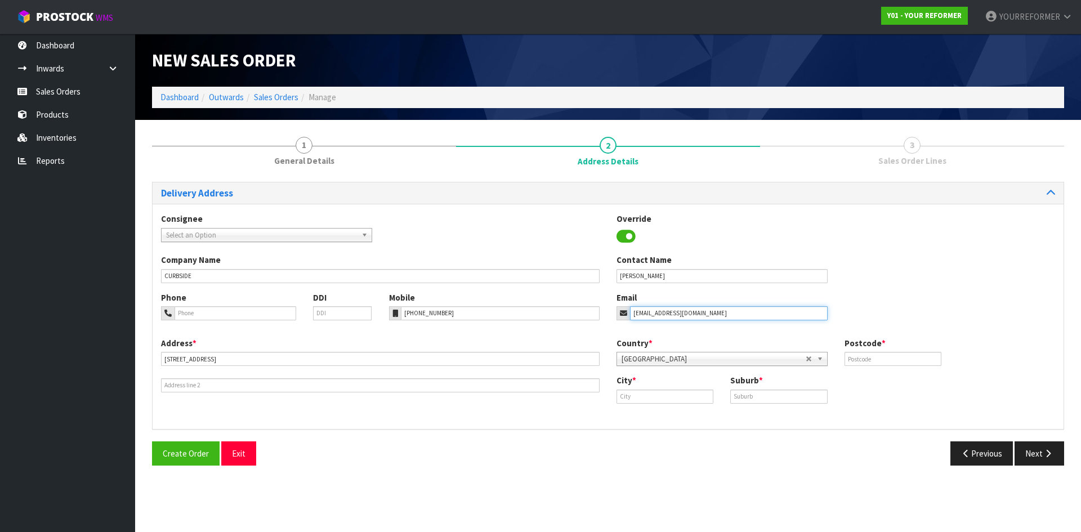
type input "[EMAIL_ADDRESS][DOMAIN_NAME]"
drag, startPoint x: 866, startPoint y: 353, endPoint x: 873, endPoint y: 356, distance: 6.8
click at [867, 354] on input "text" at bounding box center [892, 359] width 97 height 14
click at [886, 359] on input "text" at bounding box center [892, 359] width 97 height 14
type input "1"
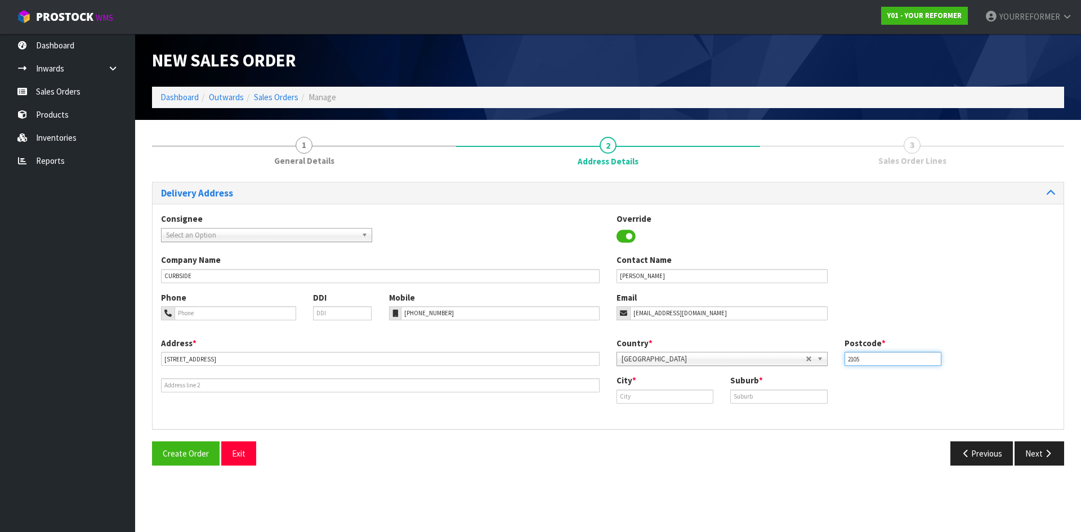
type input "2105"
click at [642, 395] on input "text" at bounding box center [664, 397] width 97 height 14
paste input "[GEOGRAPHIC_DATA]"
type input "[GEOGRAPHIC_DATA]"
click at [743, 400] on input "text" at bounding box center [778, 397] width 97 height 14
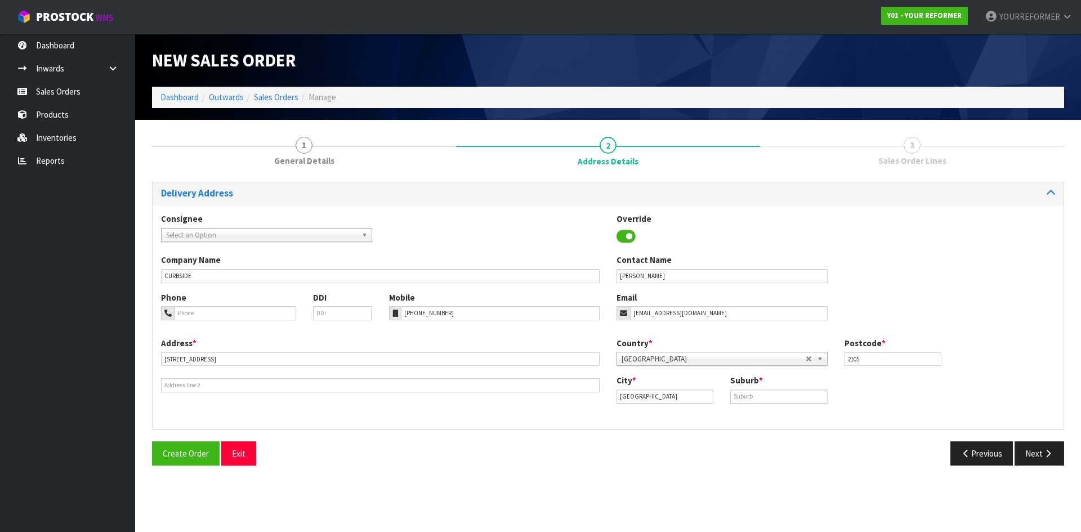
click at [772, 386] on div "Suburb *" at bounding box center [779, 388] width 114 height 29
click at [768, 395] on input "text" at bounding box center [778, 397] width 97 height 14
paste input "THE GARDENS"
type input "THE GARDENS"
click at [1038, 450] on button "Next" at bounding box center [1039, 453] width 50 height 24
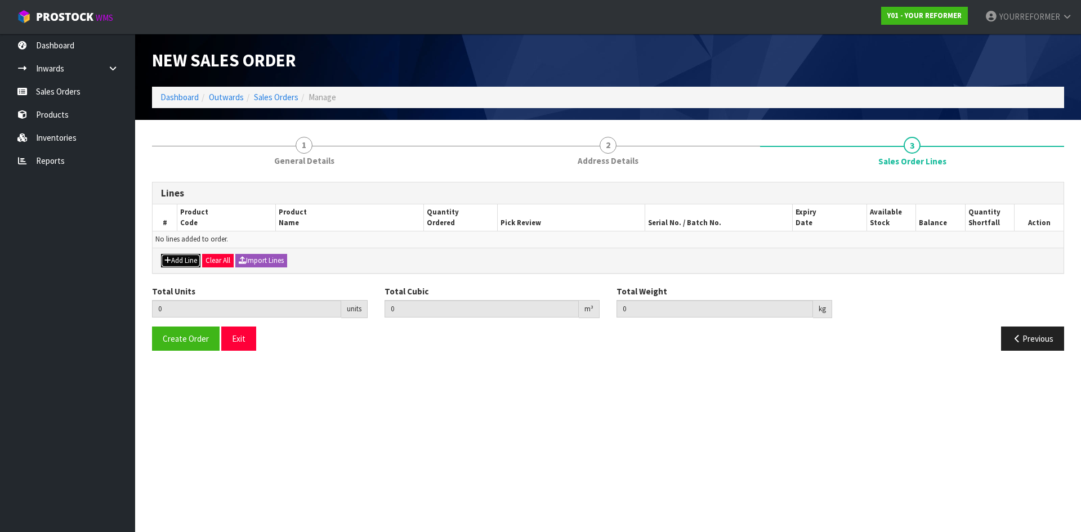
click at [196, 256] on button "Add Line" at bounding box center [180, 261] width 39 height 14
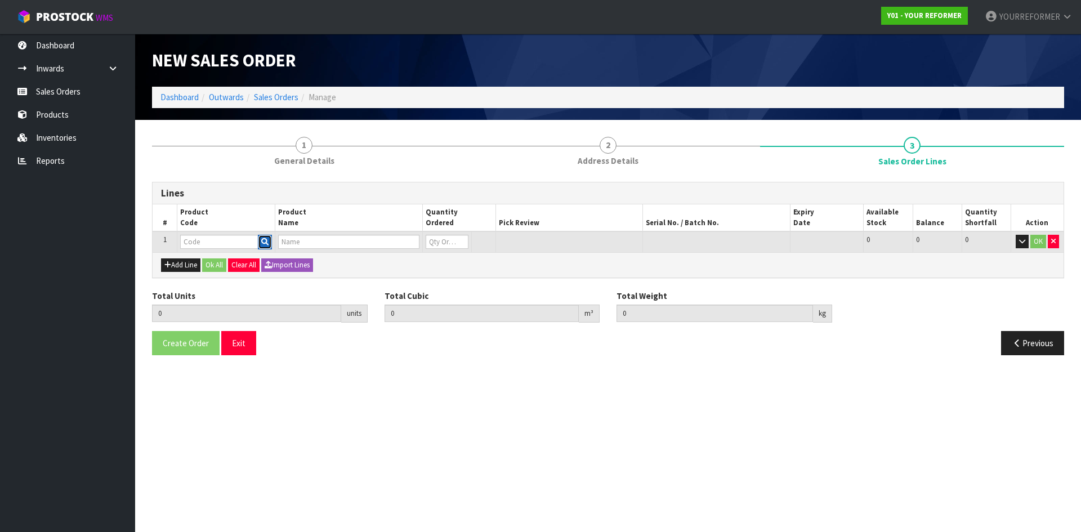
click at [267, 235] on button "button" at bounding box center [265, 242] width 14 height 15
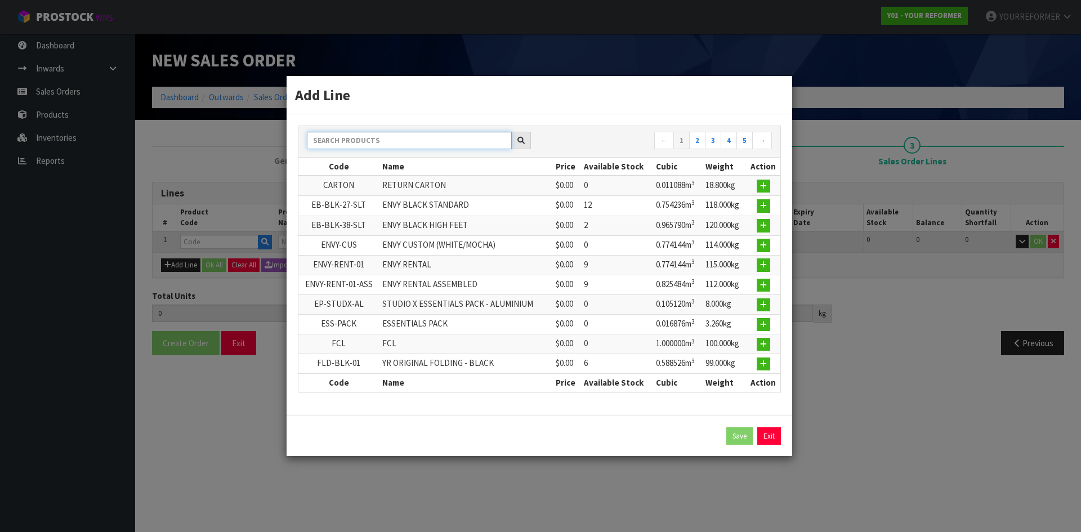
click at [340, 133] on input "text" at bounding box center [409, 140] width 205 height 17
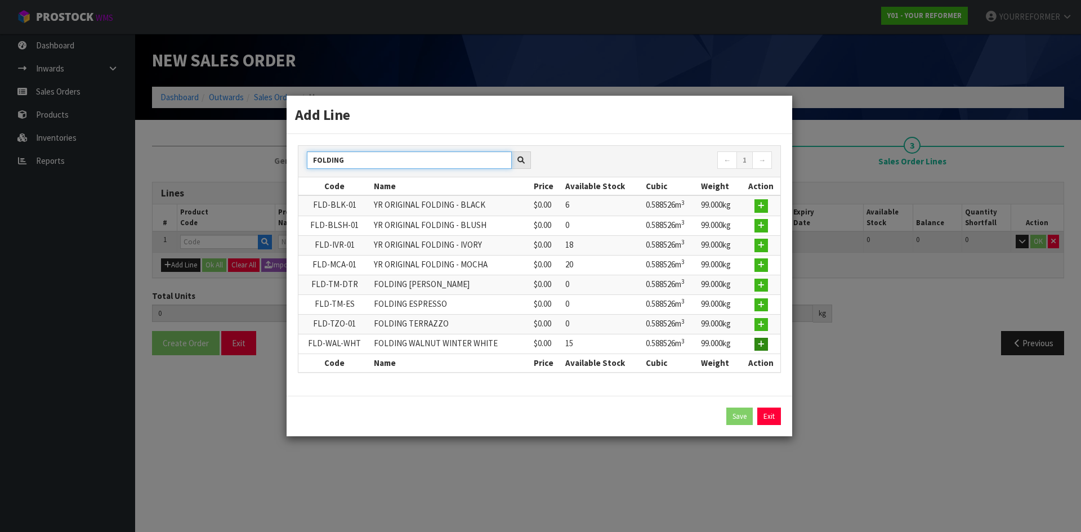
type input "FOLDING"
click at [759, 346] on icon "button" at bounding box center [761, 344] width 7 height 7
type input "0.000000"
type input "0.000"
type input "FLD-WAL-WHT"
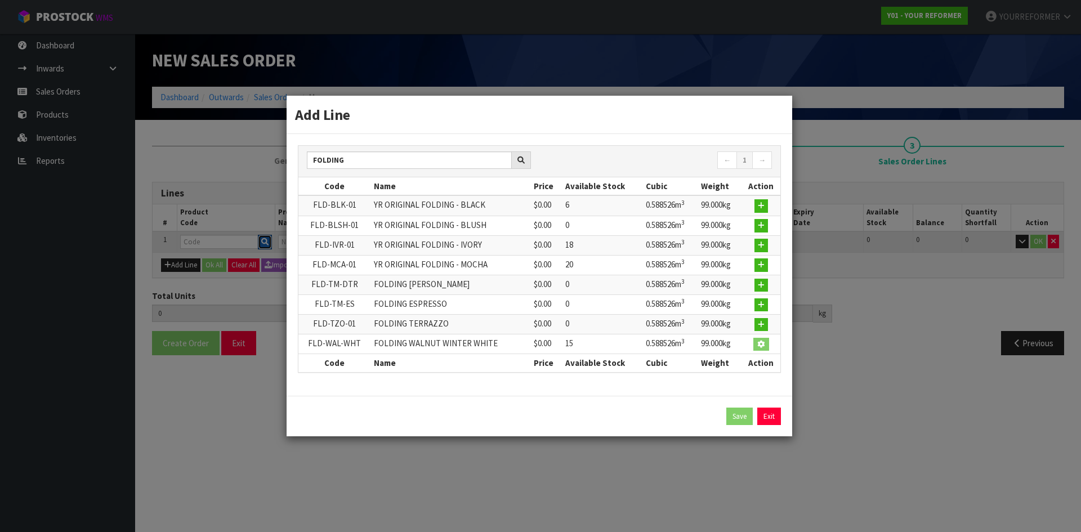
type input "FOLDING WALNUT WINTER WHITE"
type input "0"
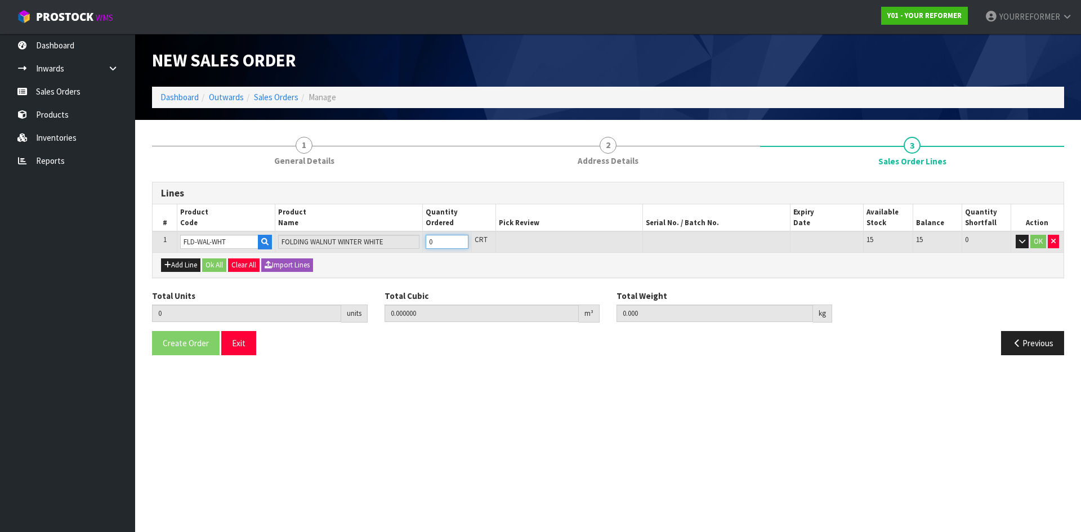
type input "1"
type input "0.588526"
type input "99"
type input "1"
click at [458, 240] on input "1" at bounding box center [447, 242] width 43 height 14
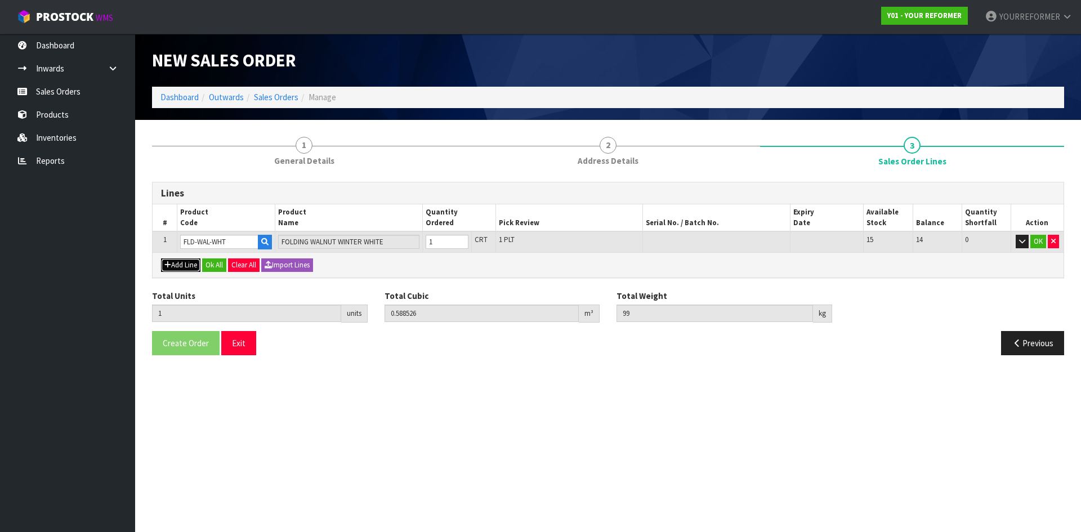
click at [181, 262] on button "Add Line" at bounding box center [180, 265] width 39 height 14
type input "0"
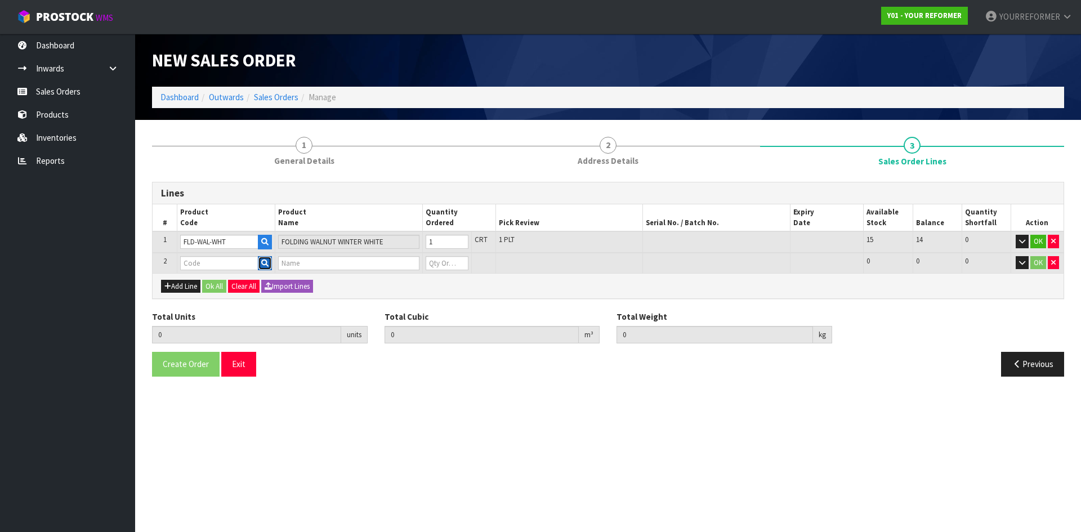
click at [270, 263] on button "button" at bounding box center [265, 263] width 14 height 15
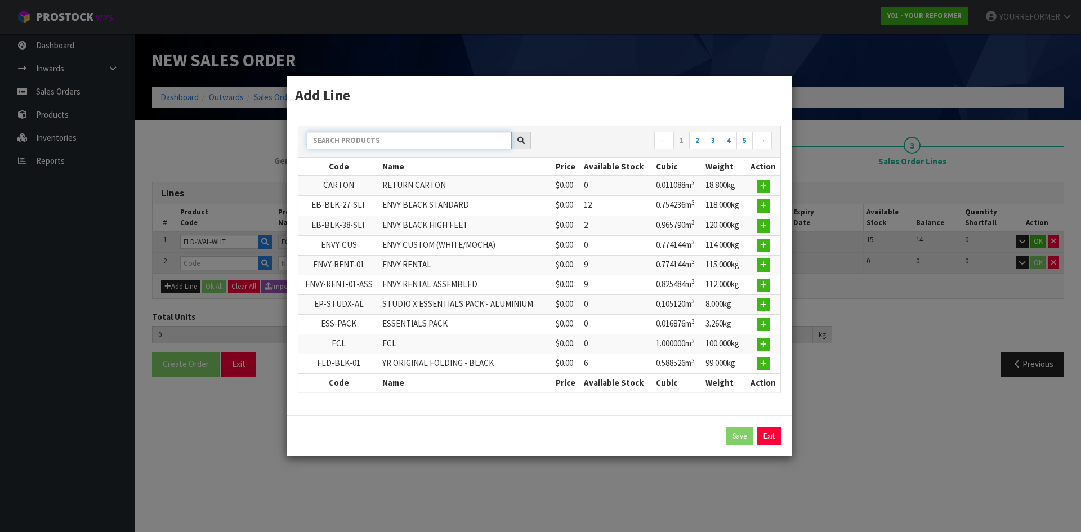
click at [338, 138] on input "text" at bounding box center [409, 140] width 205 height 17
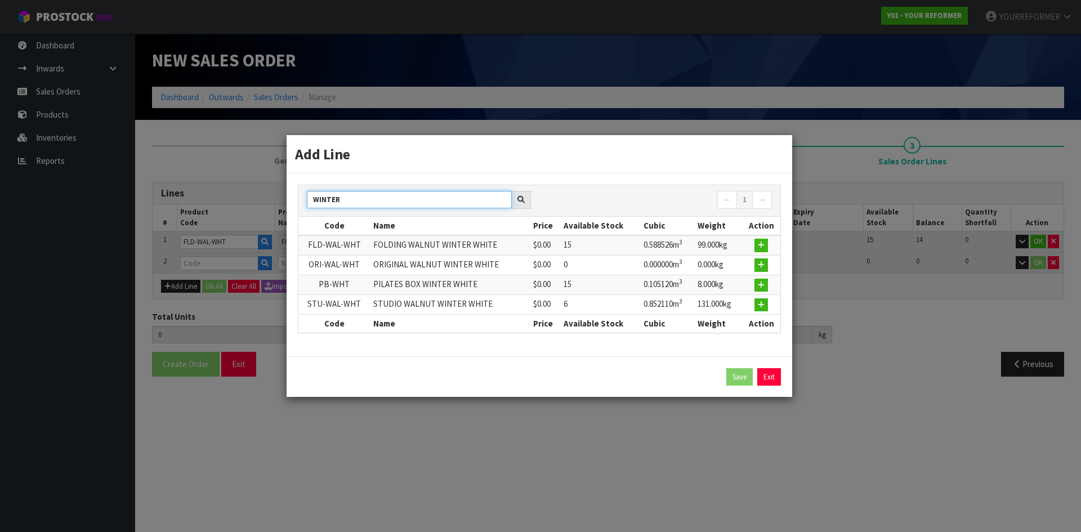
type input "WINTER"
click at [764, 287] on icon "button" at bounding box center [761, 284] width 7 height 7
type input "1"
type input "0.588526"
type input "99"
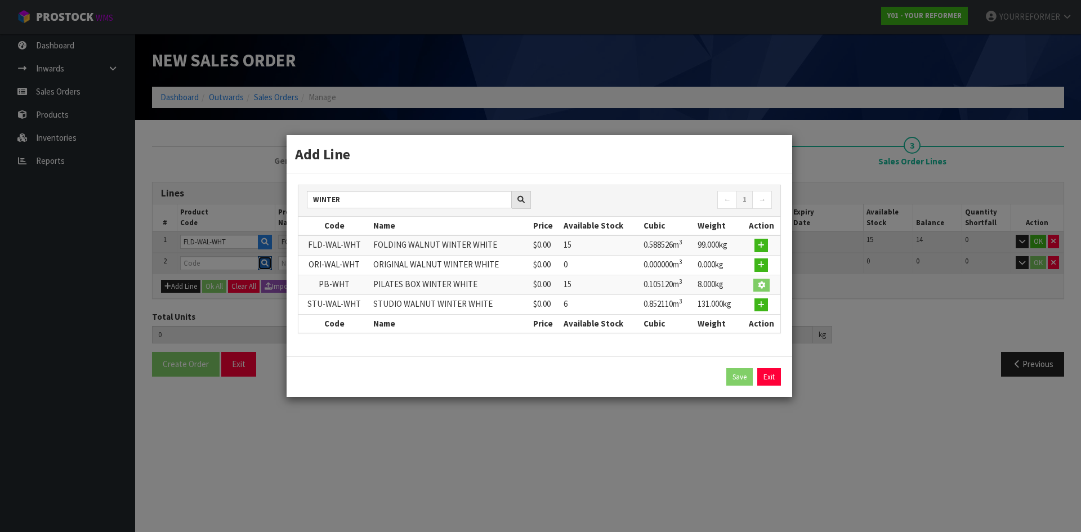
type input "PB-WHT"
type input "PILATES BOX WINTER WHITE"
type input "0"
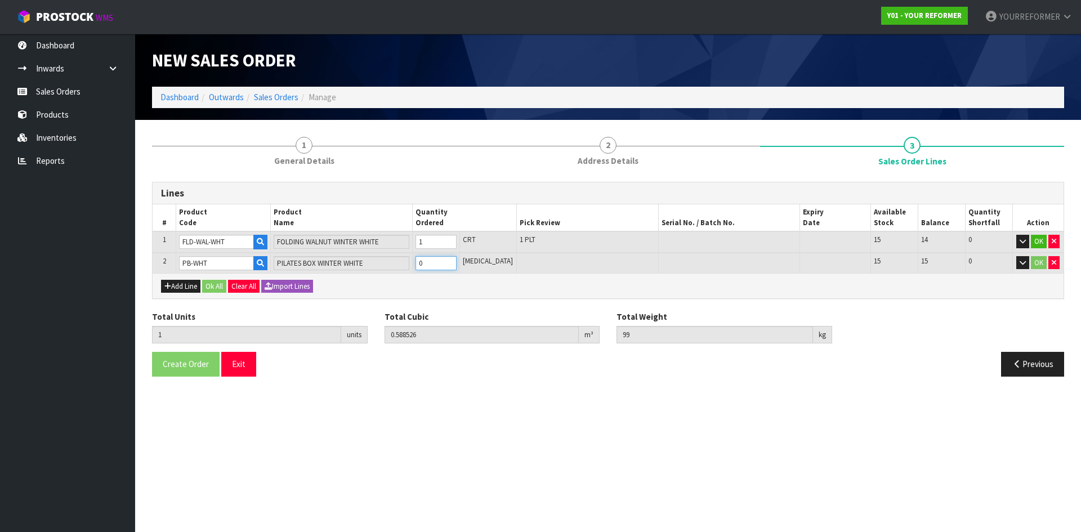
type input "2"
type input "0.693646"
type input "107"
type input "1"
click at [457, 261] on input "1" at bounding box center [435, 263] width 41 height 14
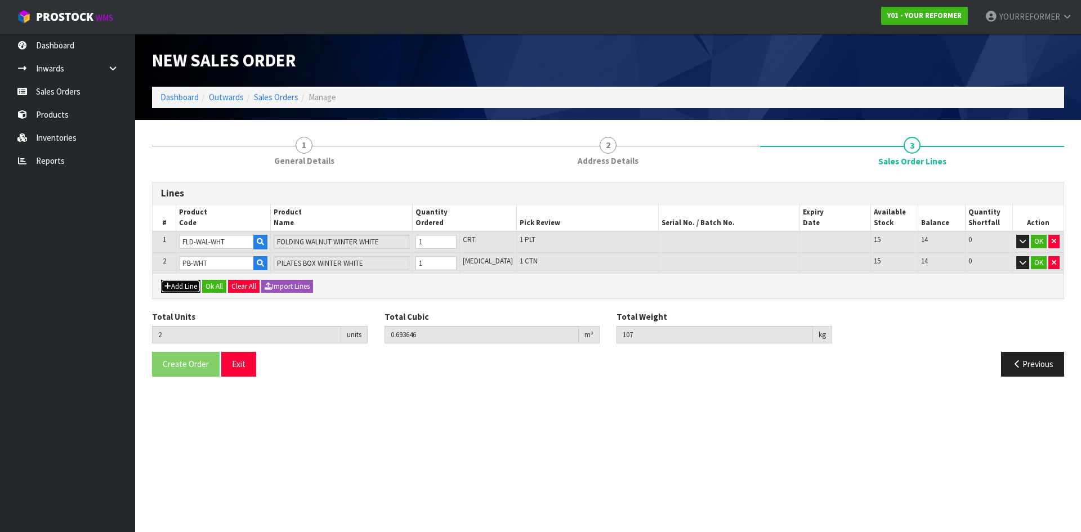
click at [184, 284] on button "Add Line" at bounding box center [180, 287] width 39 height 14
type input "0"
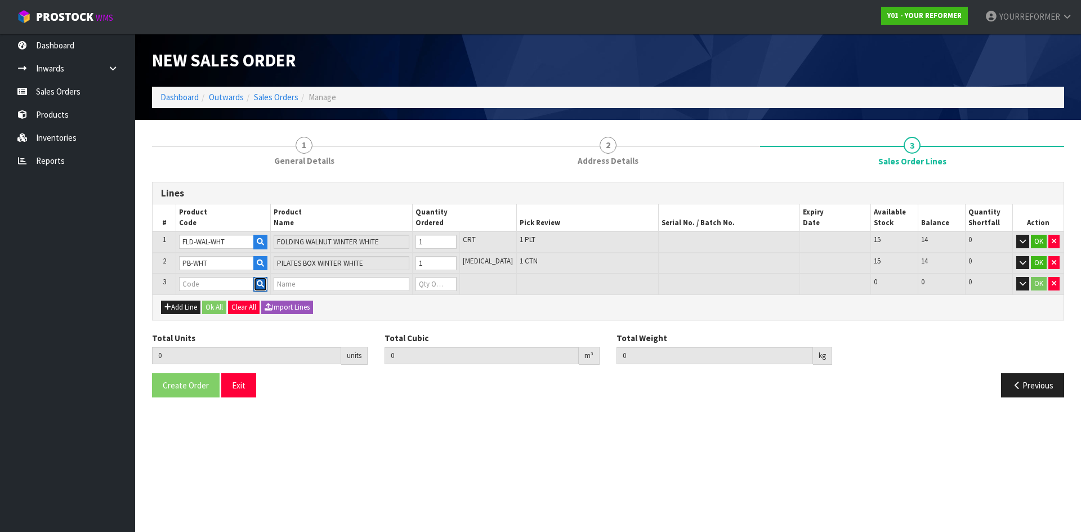
click at [267, 285] on button "button" at bounding box center [260, 284] width 14 height 15
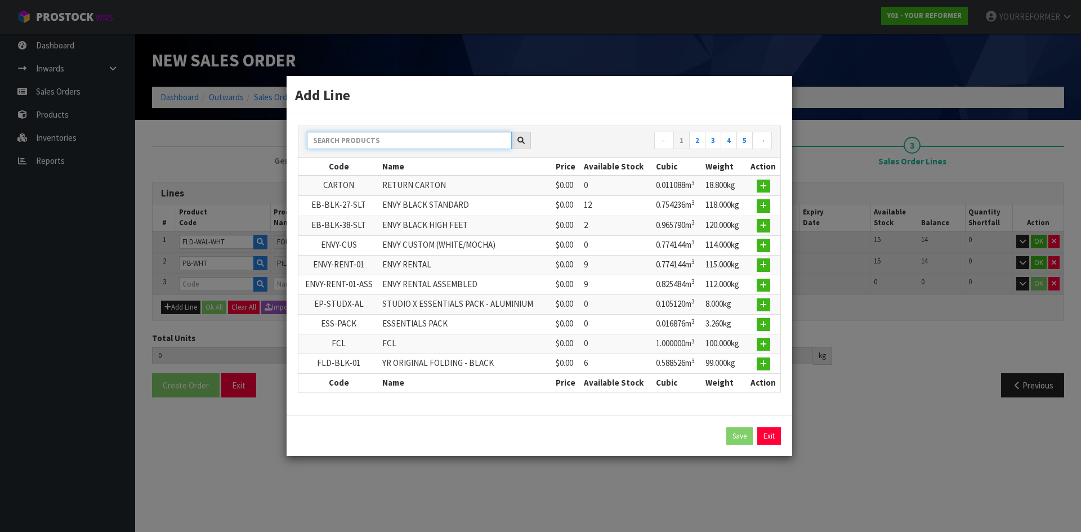
click at [372, 137] on input "text" at bounding box center [409, 140] width 205 height 17
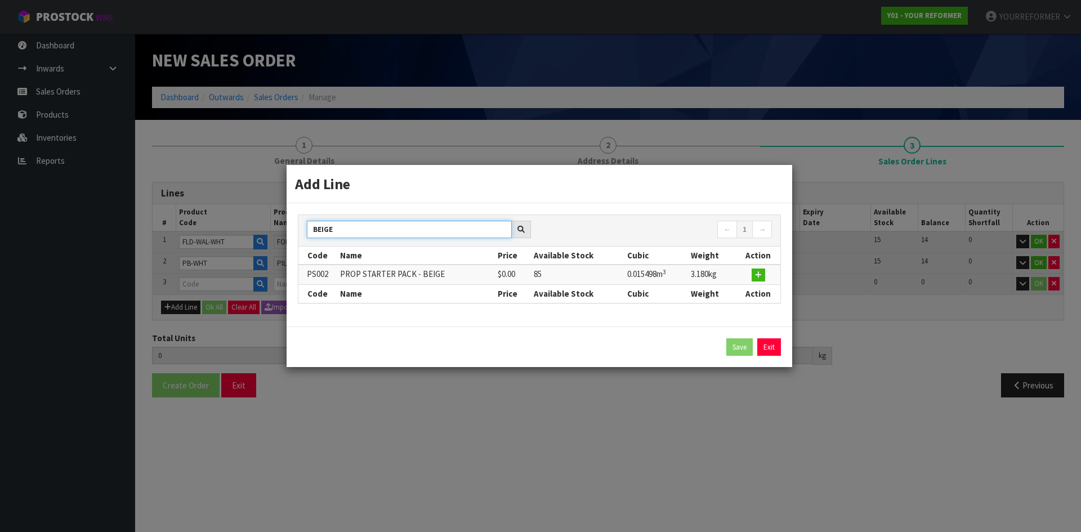
type input "BEIGE"
click at [766, 276] on td at bounding box center [758, 275] width 44 height 20
click at [761, 272] on icon "button" at bounding box center [758, 274] width 7 height 7
type input "2"
type input "0.693646"
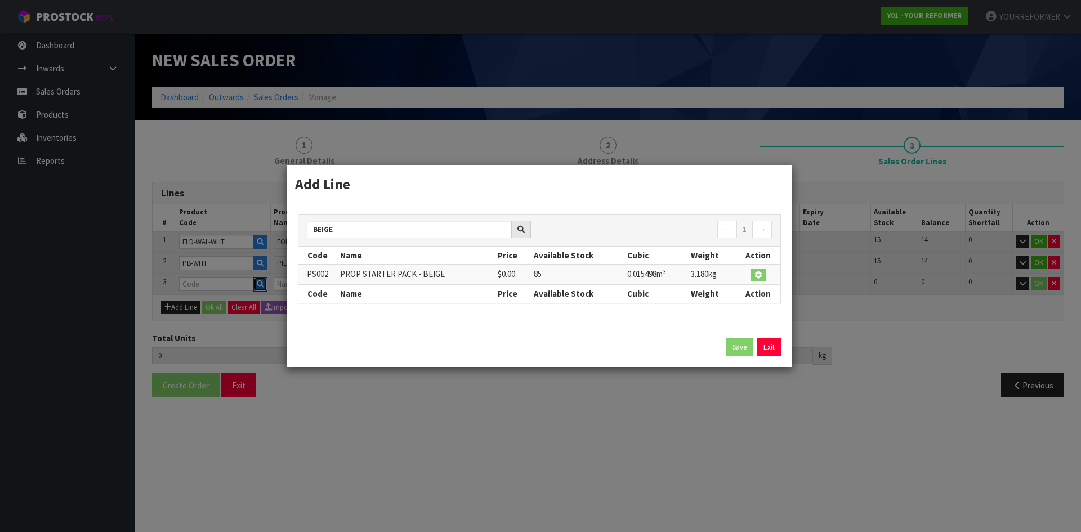
type input "107"
type input "PS002"
type input "PROP STARTER PACK - BEIGE"
type input "0"
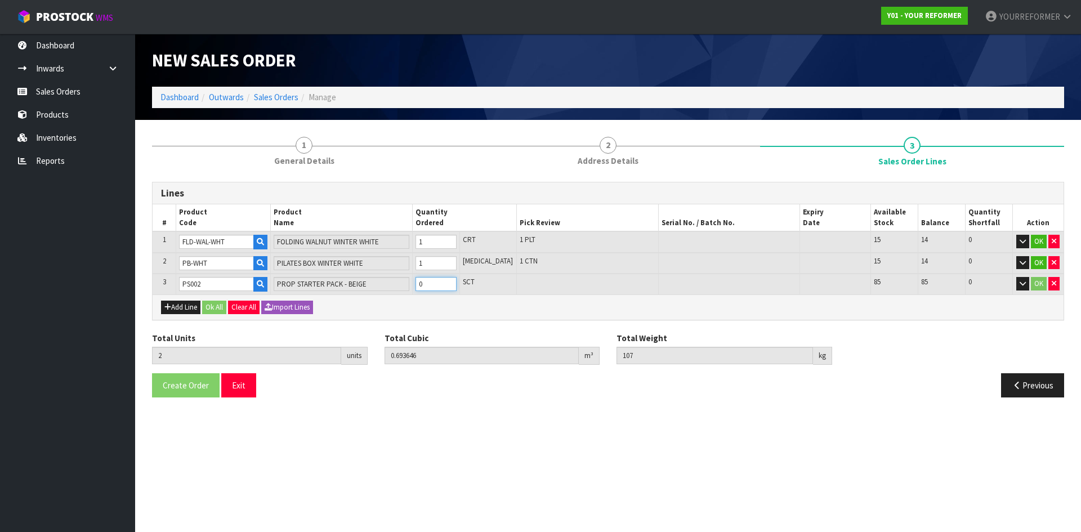
type input "3"
type input "0.709144"
type input "110.18"
drag, startPoint x: 460, startPoint y: 280, endPoint x: 386, endPoint y: 293, distance: 74.9
type input "1"
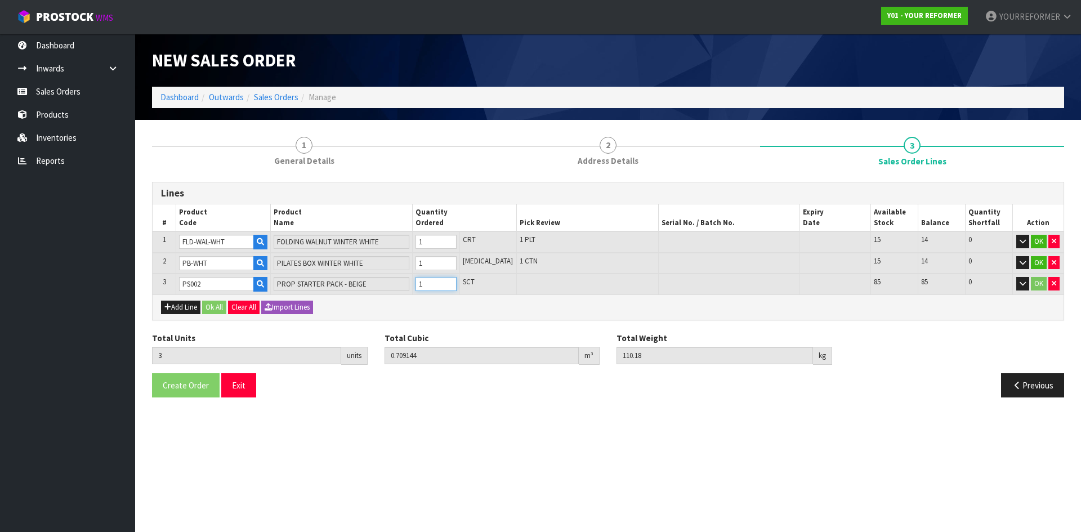
click at [457, 281] on input "1" at bounding box center [435, 284] width 41 height 14
click at [218, 305] on button "Ok All" at bounding box center [214, 308] width 24 height 14
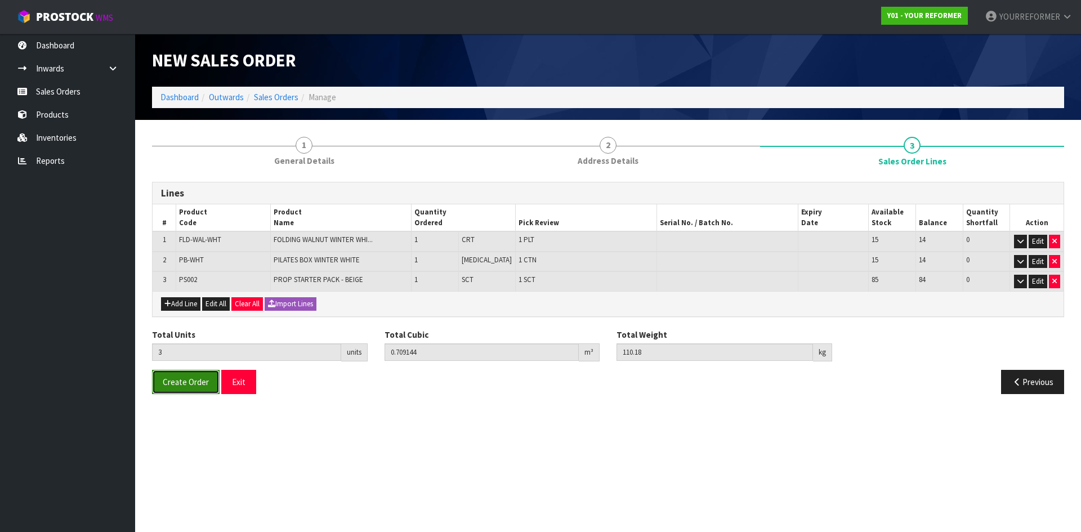
click at [187, 379] on span "Create Order" at bounding box center [186, 382] width 46 height 11
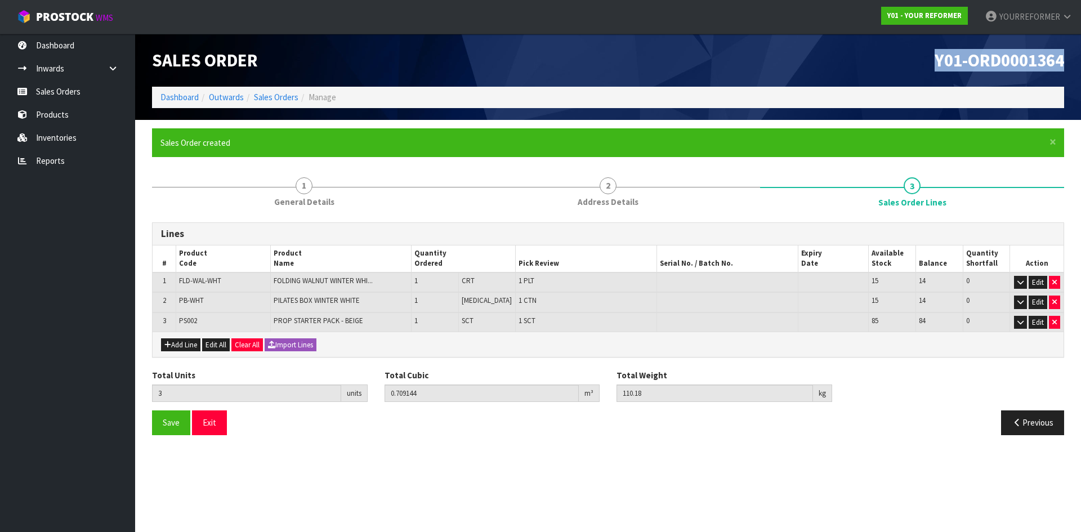
drag, startPoint x: 1062, startPoint y: 66, endPoint x: 730, endPoint y: 75, distance: 331.7
click at [789, 65] on h1 "Y01-ORD0001364" at bounding box center [840, 60] width 448 height 19
copy span "Y01-ORD0001364"
click at [81, 93] on link "Sales Orders" at bounding box center [67, 91] width 135 height 23
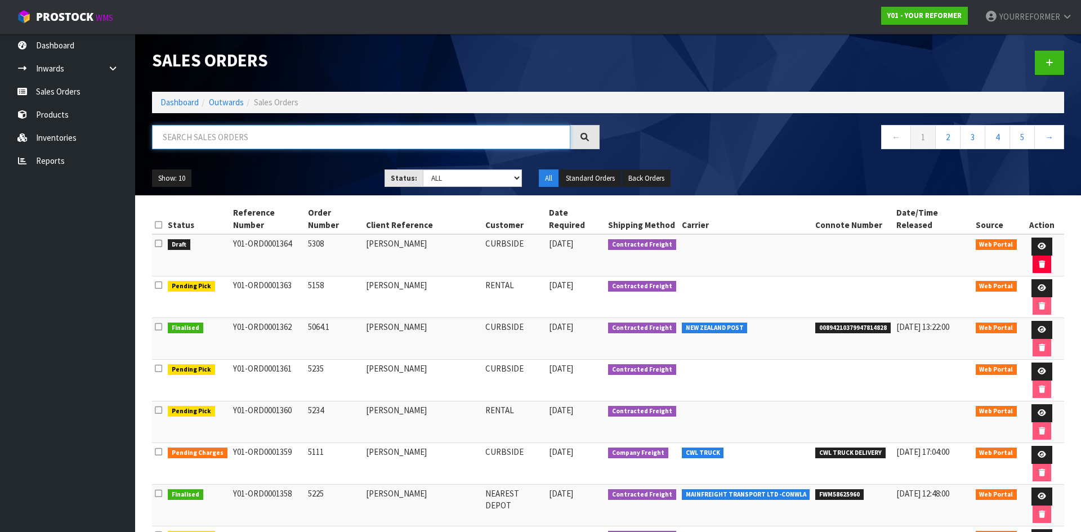
click at [227, 136] on input "text" at bounding box center [361, 137] width 418 height 24
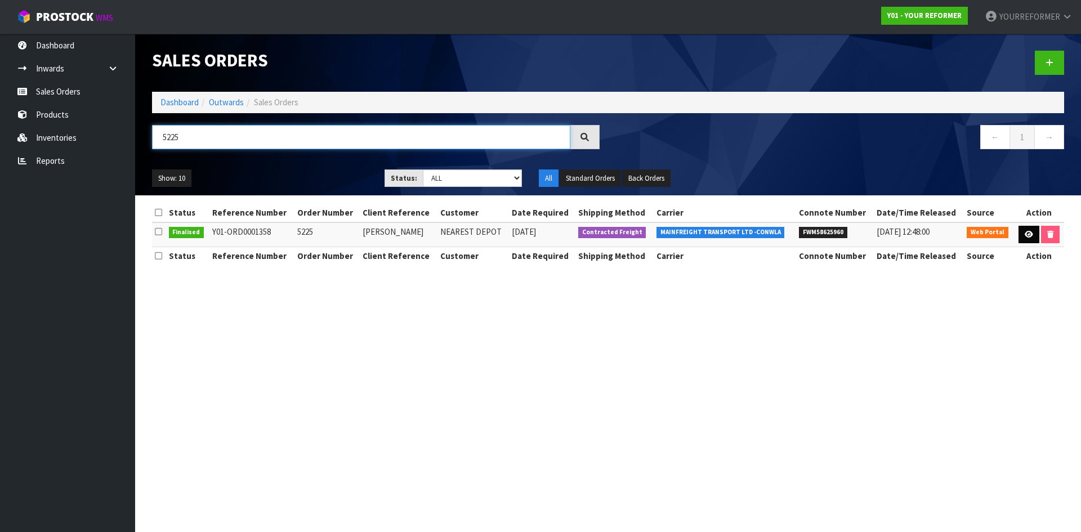
type input "5225"
drag, startPoint x: 1027, startPoint y: 238, endPoint x: 1009, endPoint y: 242, distance: 17.9
click at [1027, 238] on link at bounding box center [1028, 235] width 21 height 18
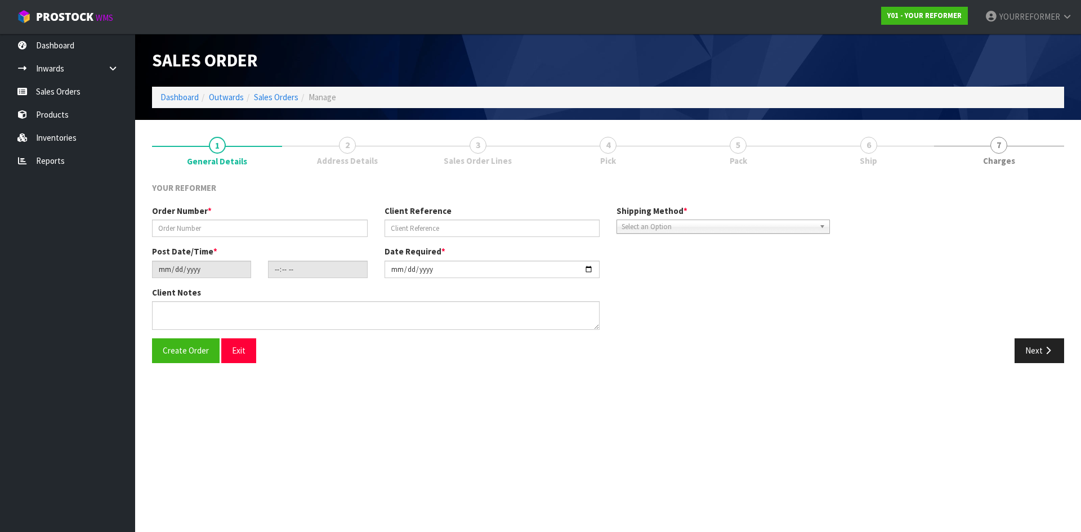
type input "5225"
type input "[PERSON_NAME]"
type input "[DATE]"
type input "12:12:00.000"
type input "[DATE]"
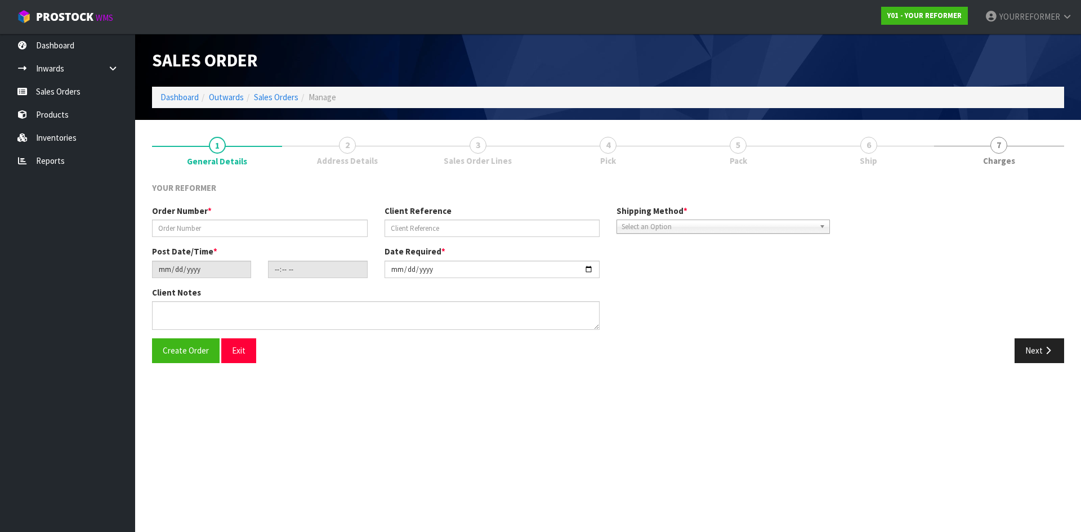
type textarea "[PERSON_NAME] [STREET_ADDRESS] [PHONE_NUMBER]"
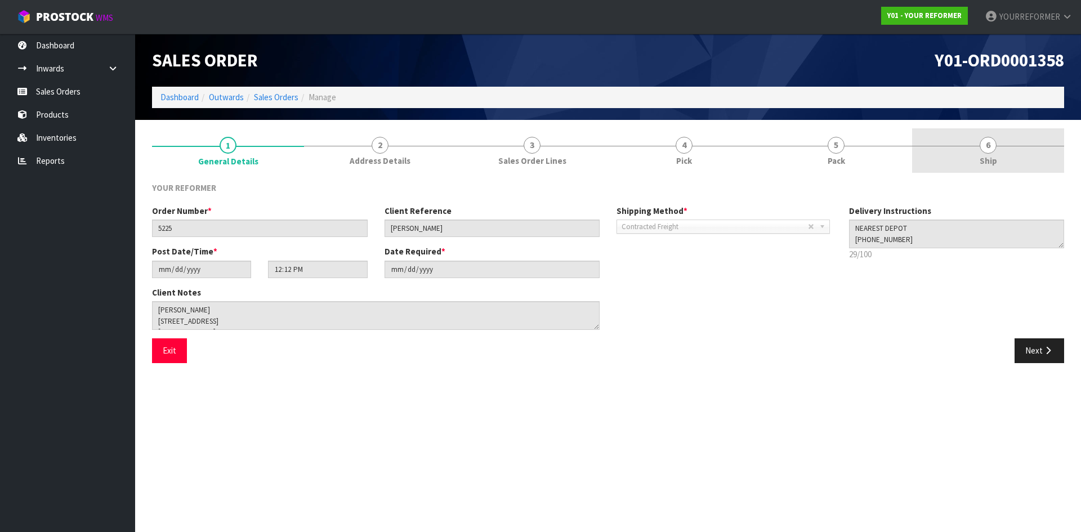
click at [1003, 158] on link "6 Ship" at bounding box center [988, 150] width 152 height 44
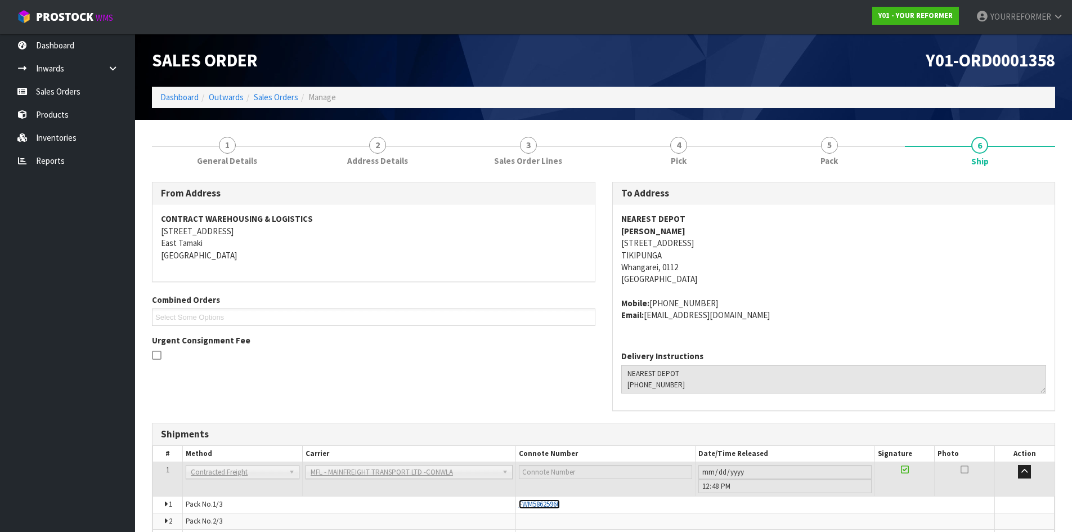
click at [547, 506] on span "FWM58625960" at bounding box center [539, 504] width 41 height 10
